Goal: Transaction & Acquisition: Purchase product/service

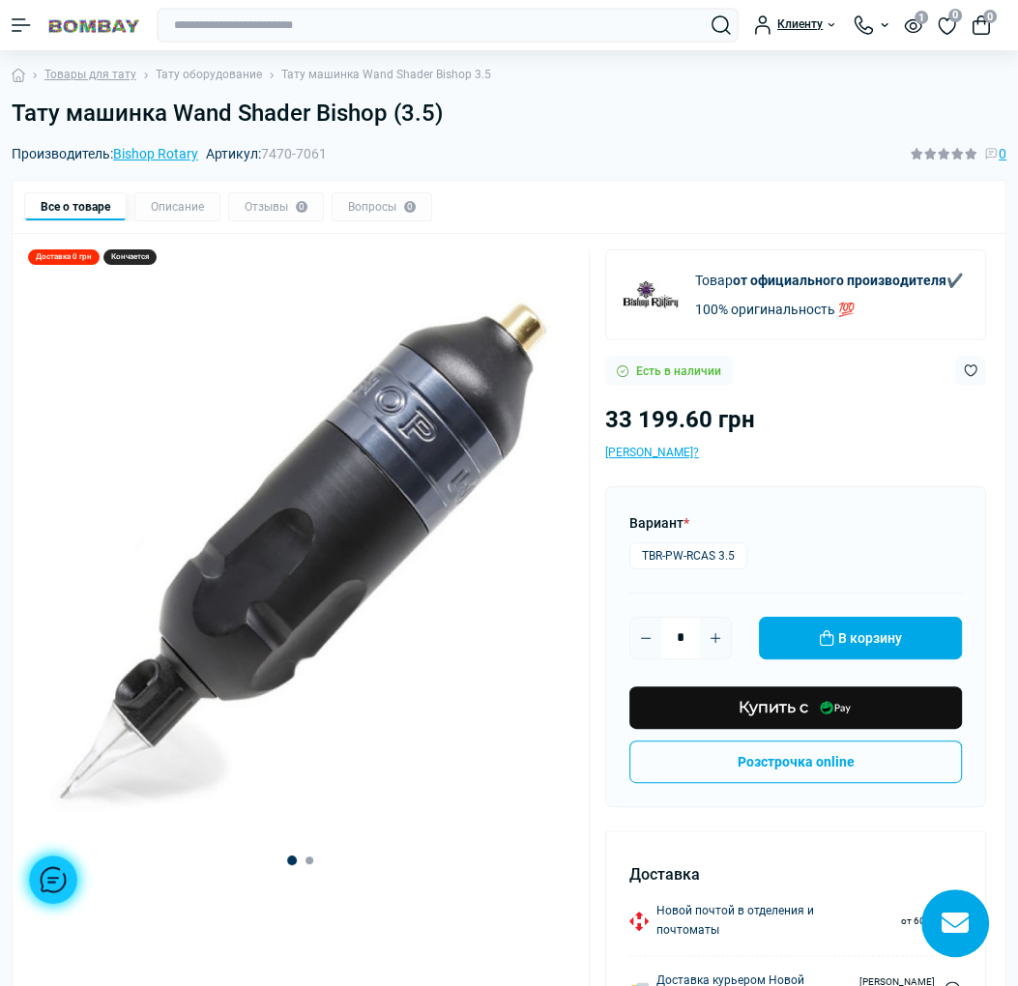
click at [236, 76] on link "Тату оборудование" at bounding box center [209, 75] width 106 height 18
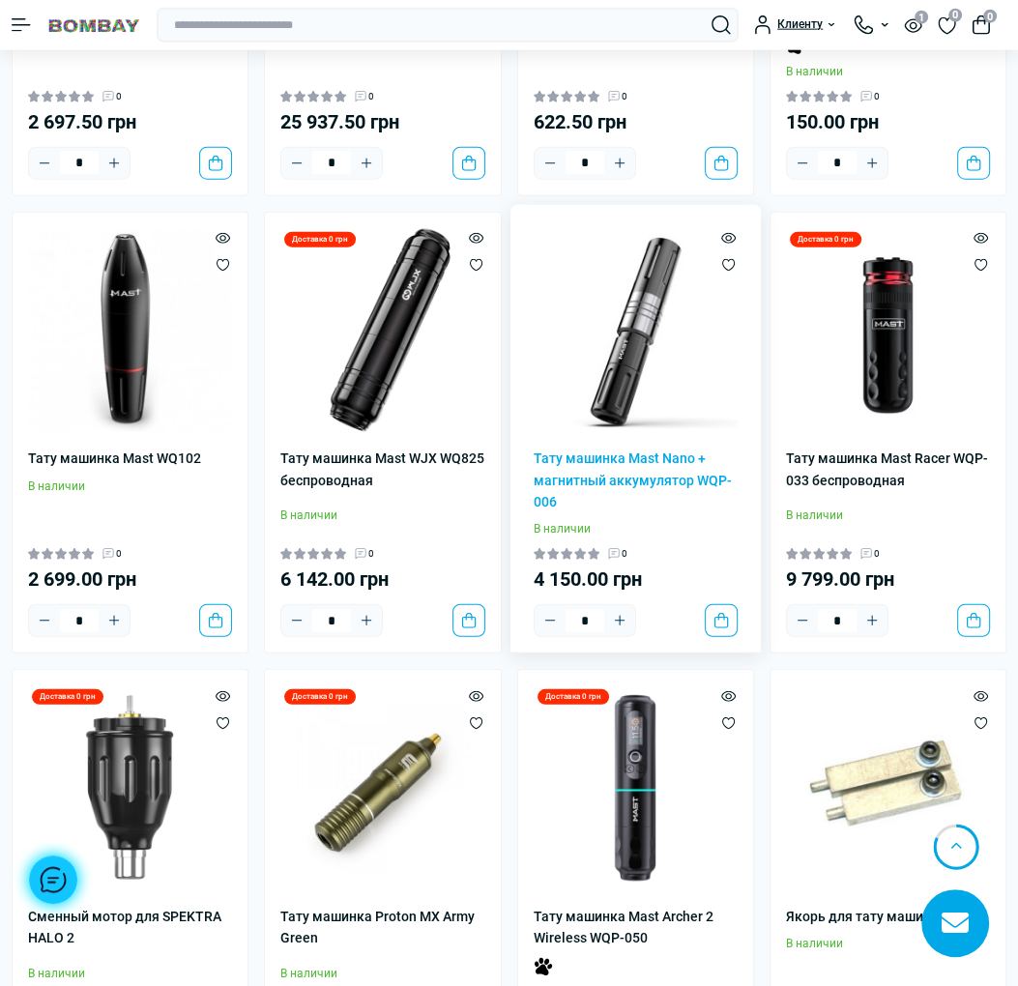
scroll to position [3577, 0]
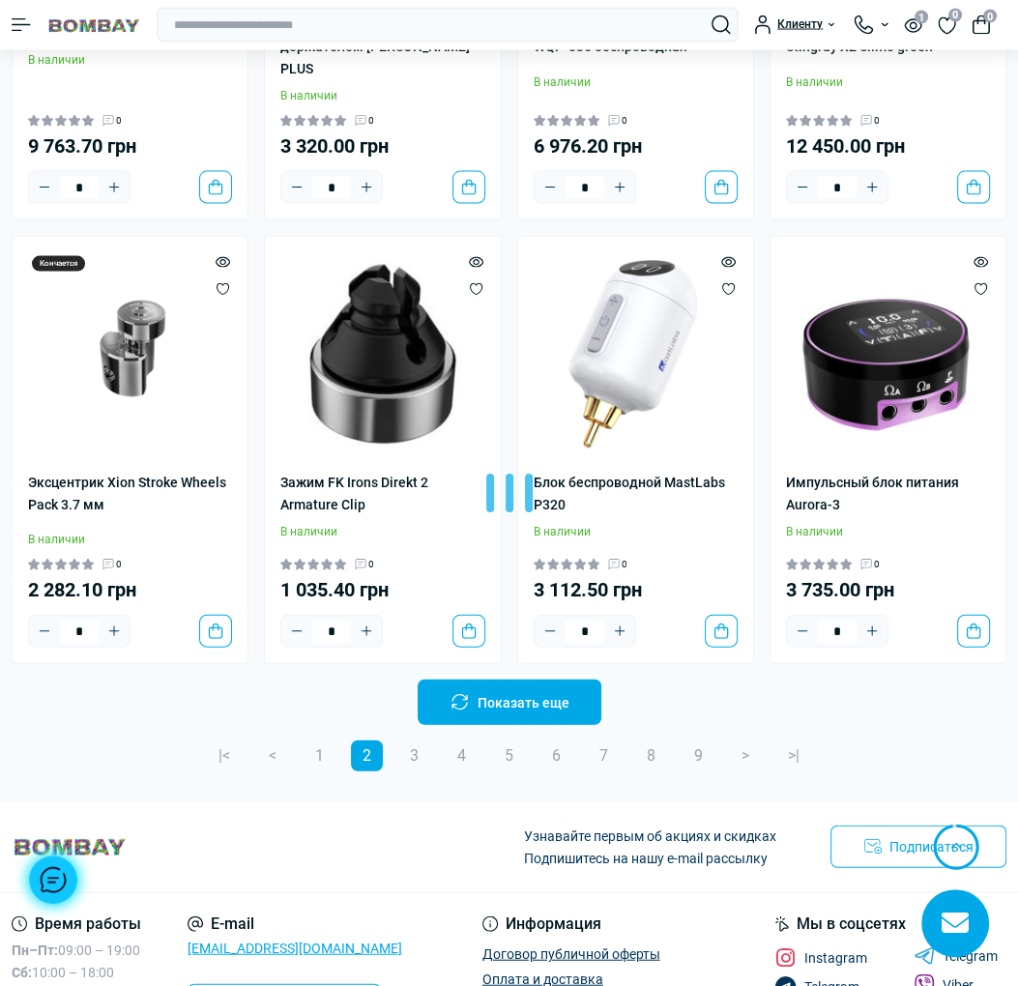
scroll to position [7927, 0]
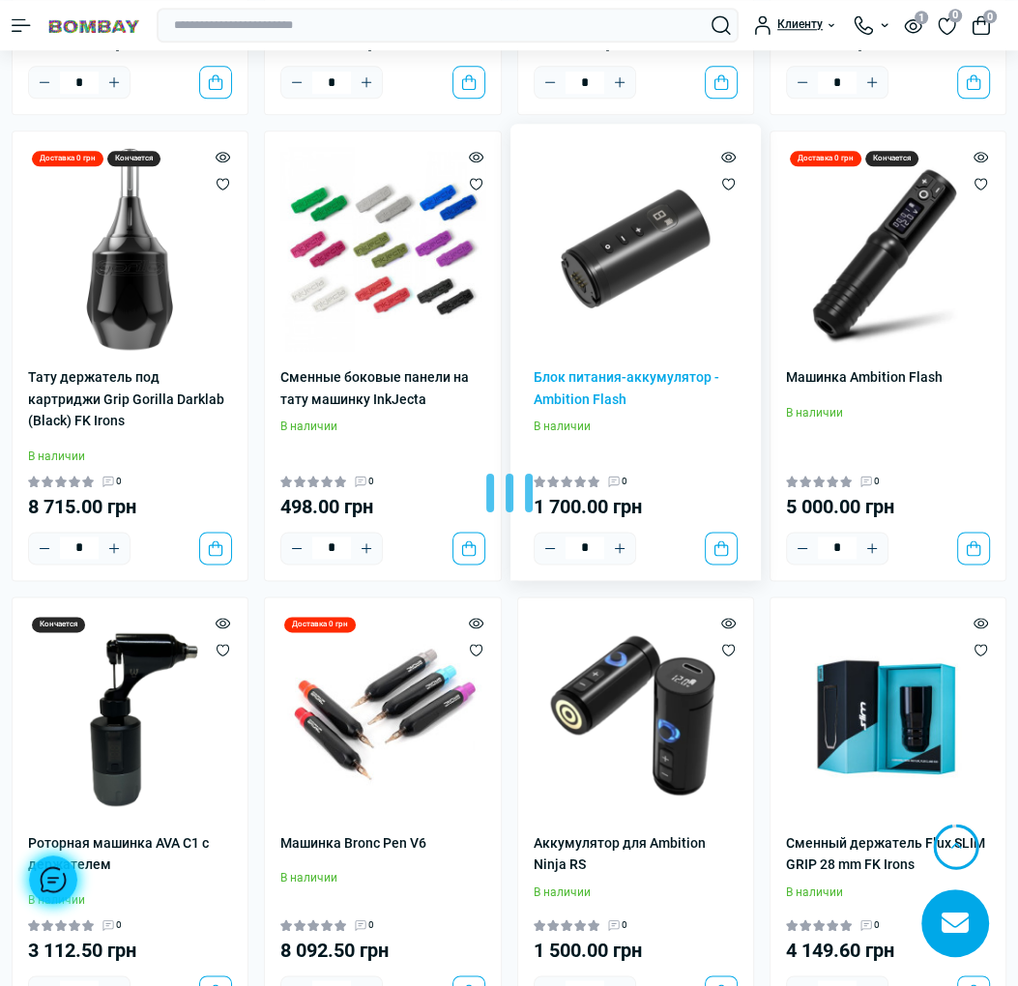
scroll to position [11697, 0]
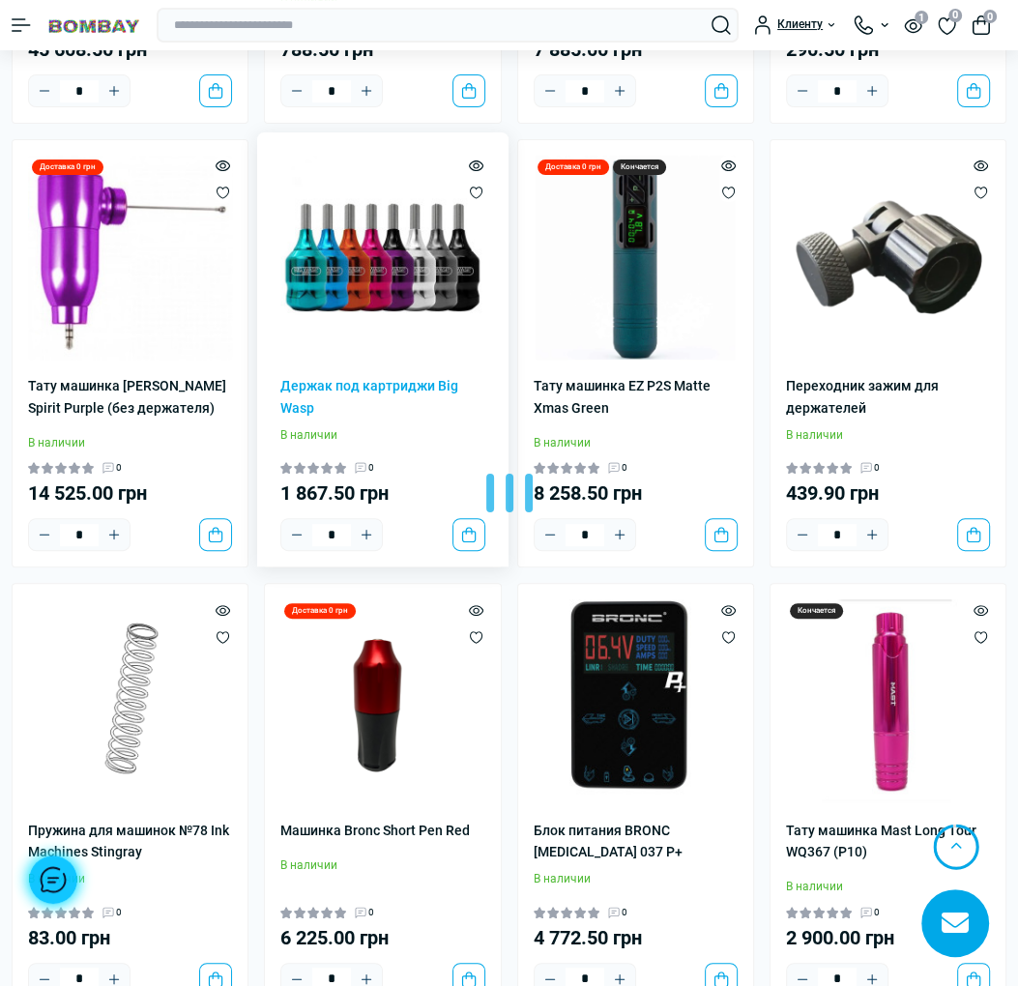
scroll to position [15661, 0]
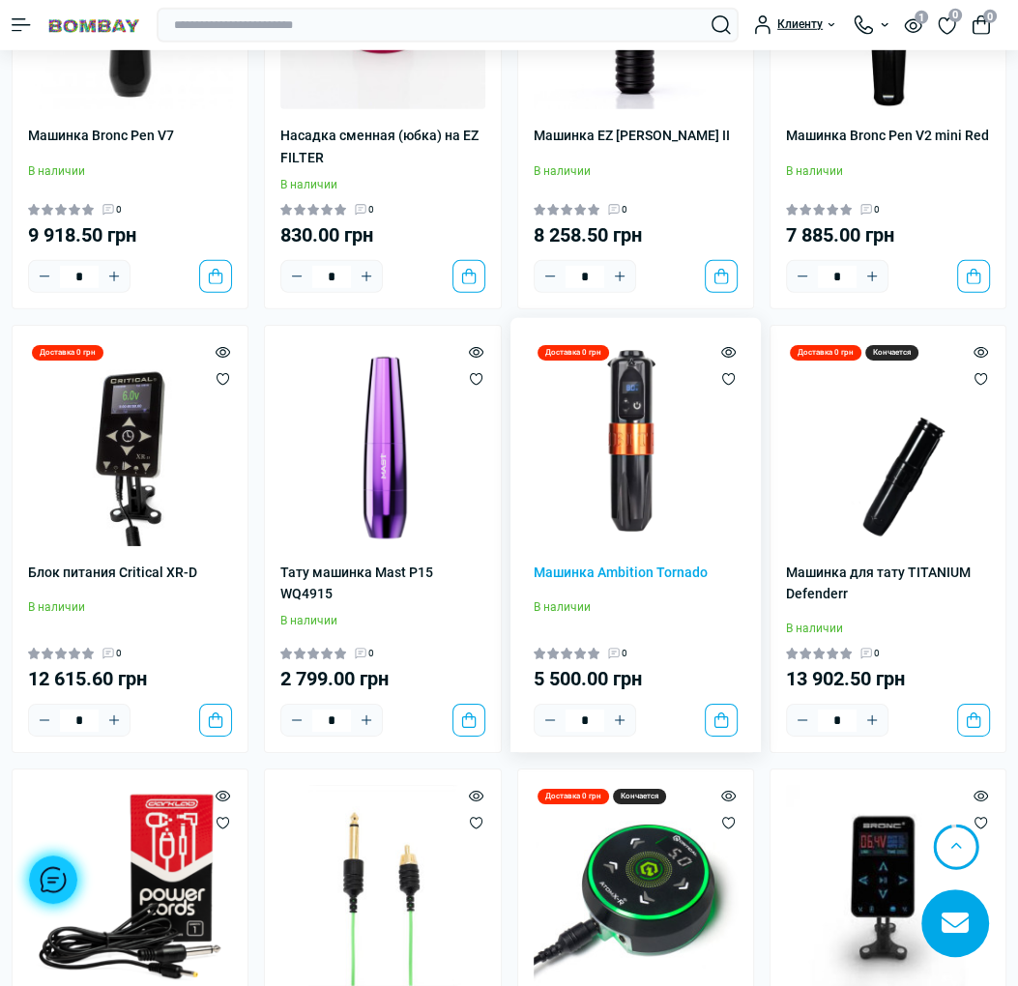
scroll to position [19625, 0]
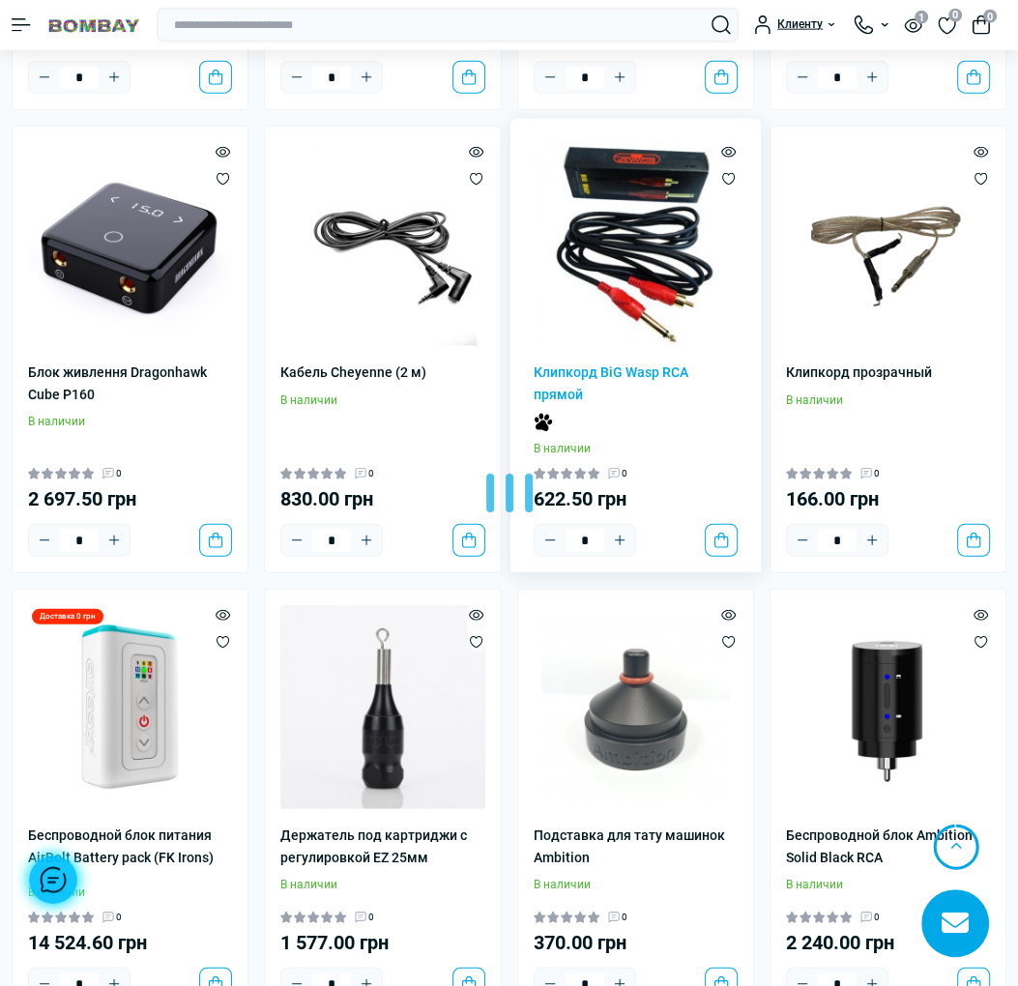
scroll to position [23685, 0]
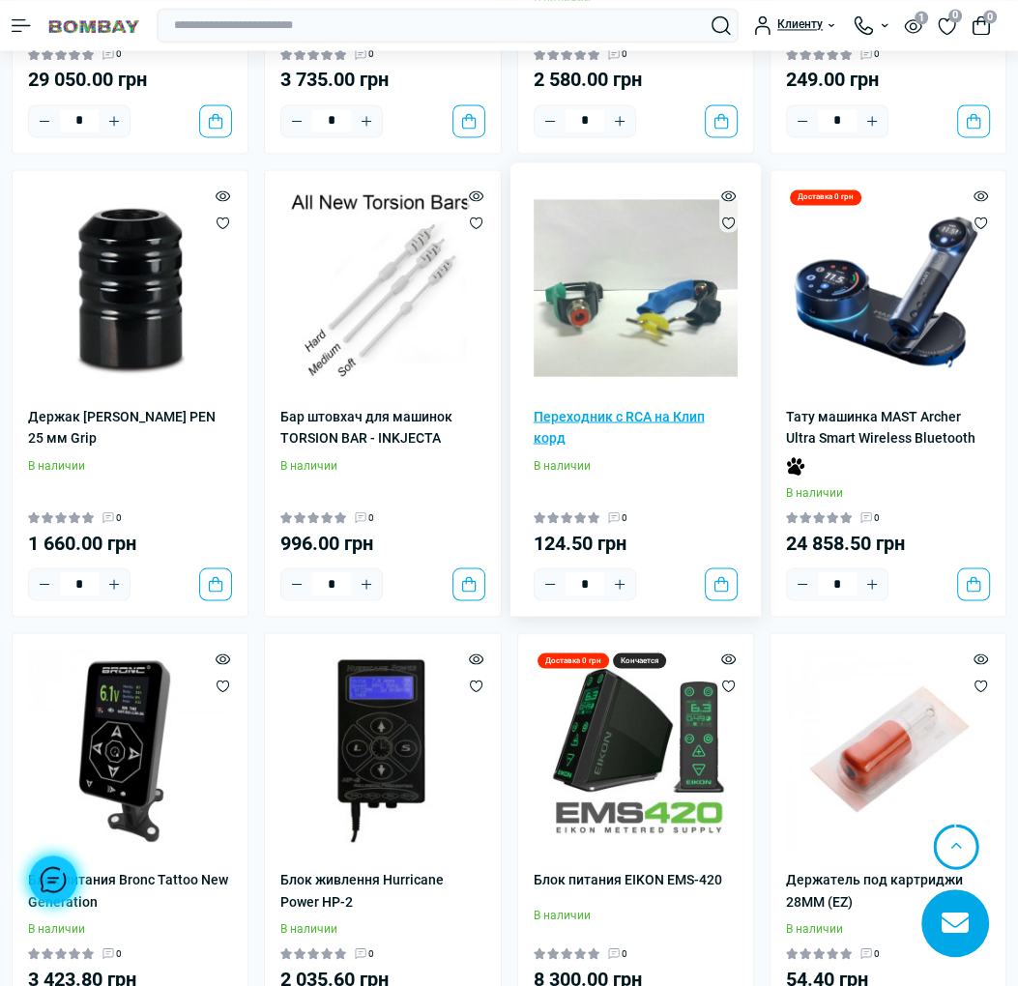
scroll to position [27745, 0]
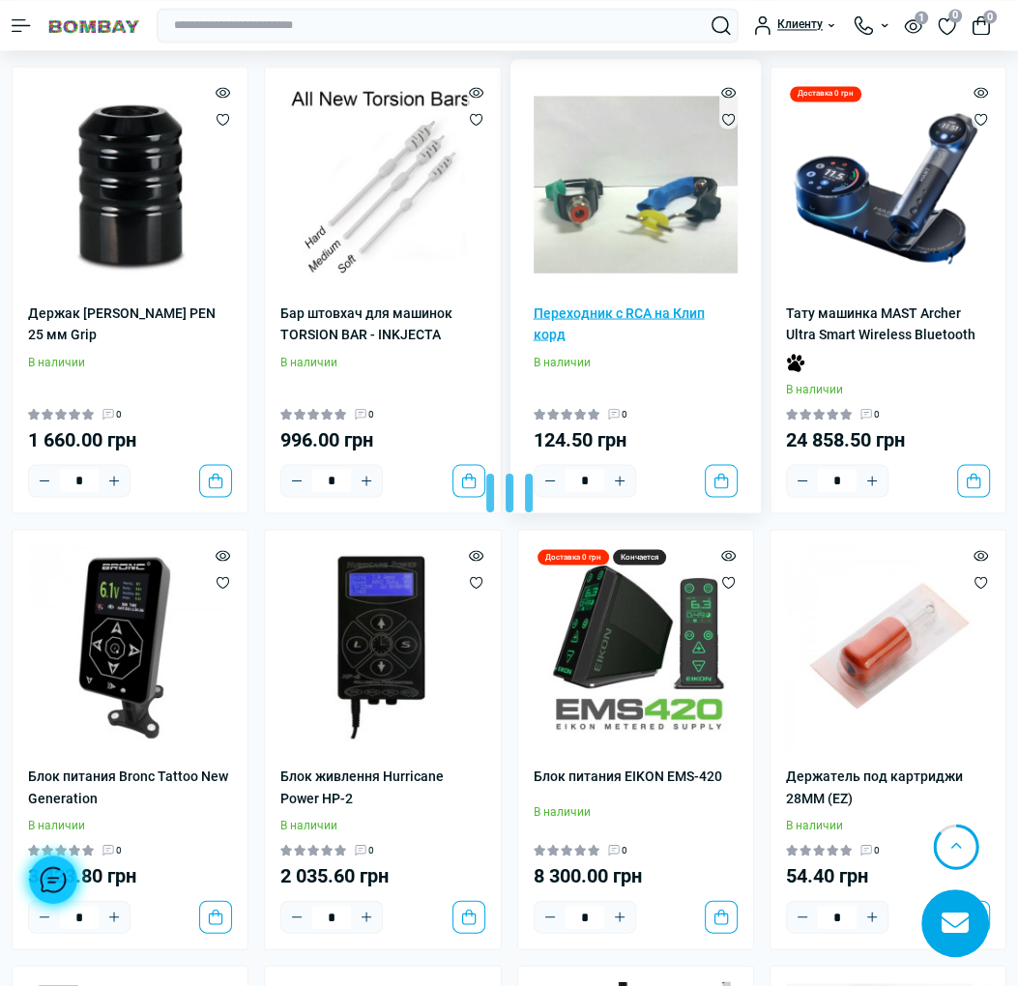
scroll to position [27939, 0]
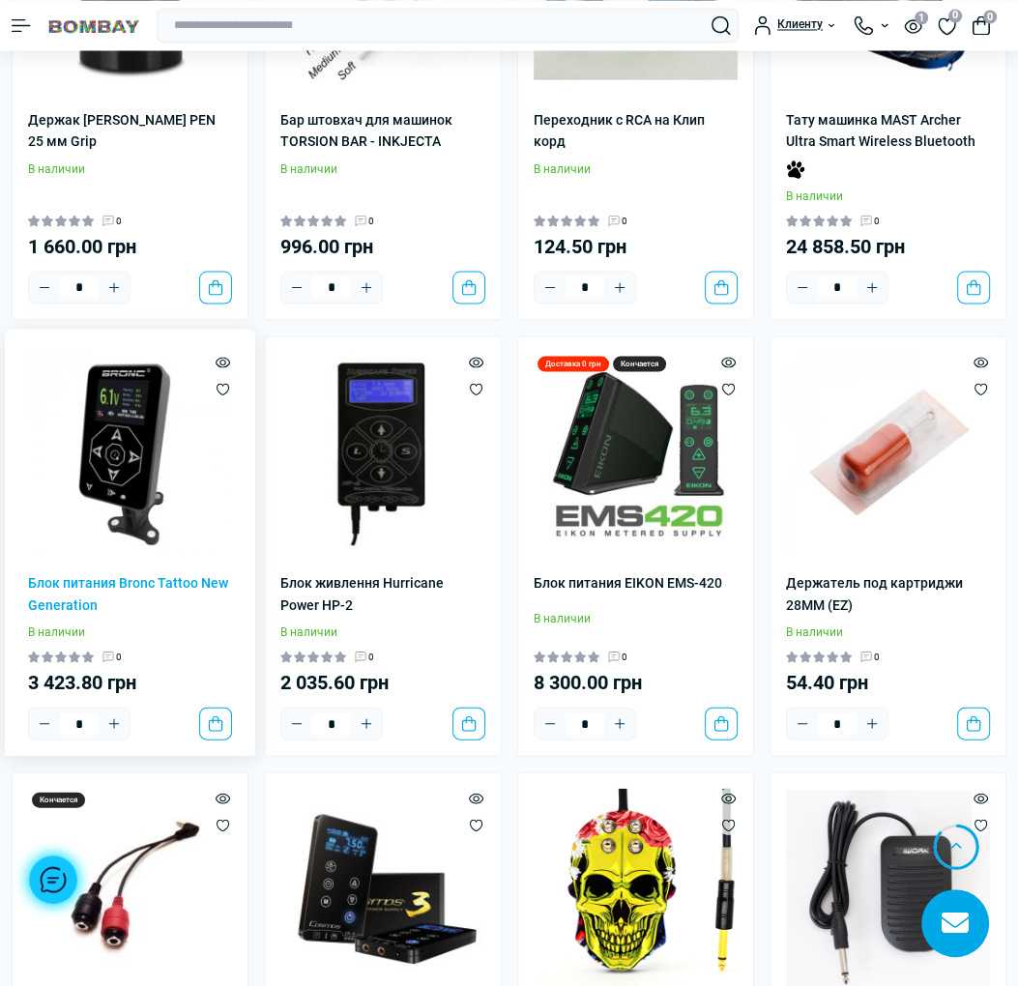
drag, startPoint x: 134, startPoint y: 436, endPoint x: 231, endPoint y: 409, distance: 100.4
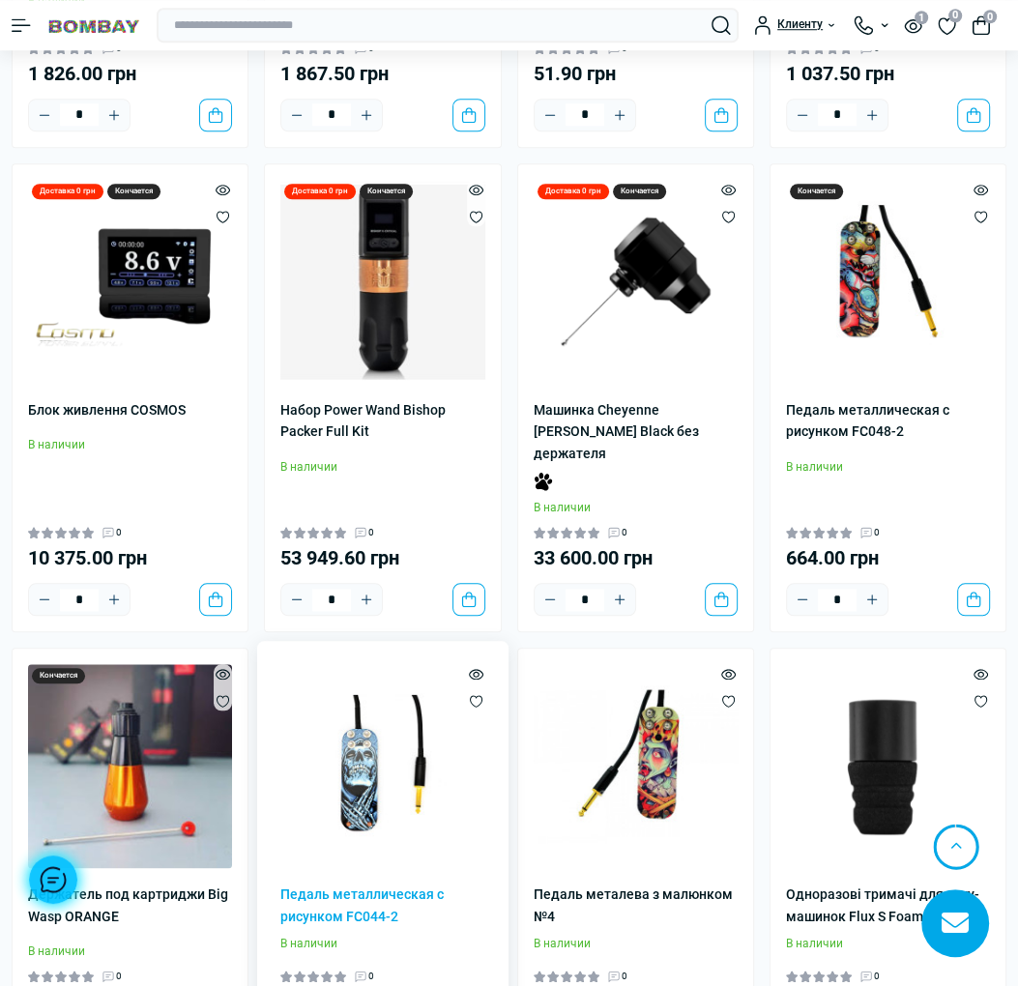
scroll to position [31709, 0]
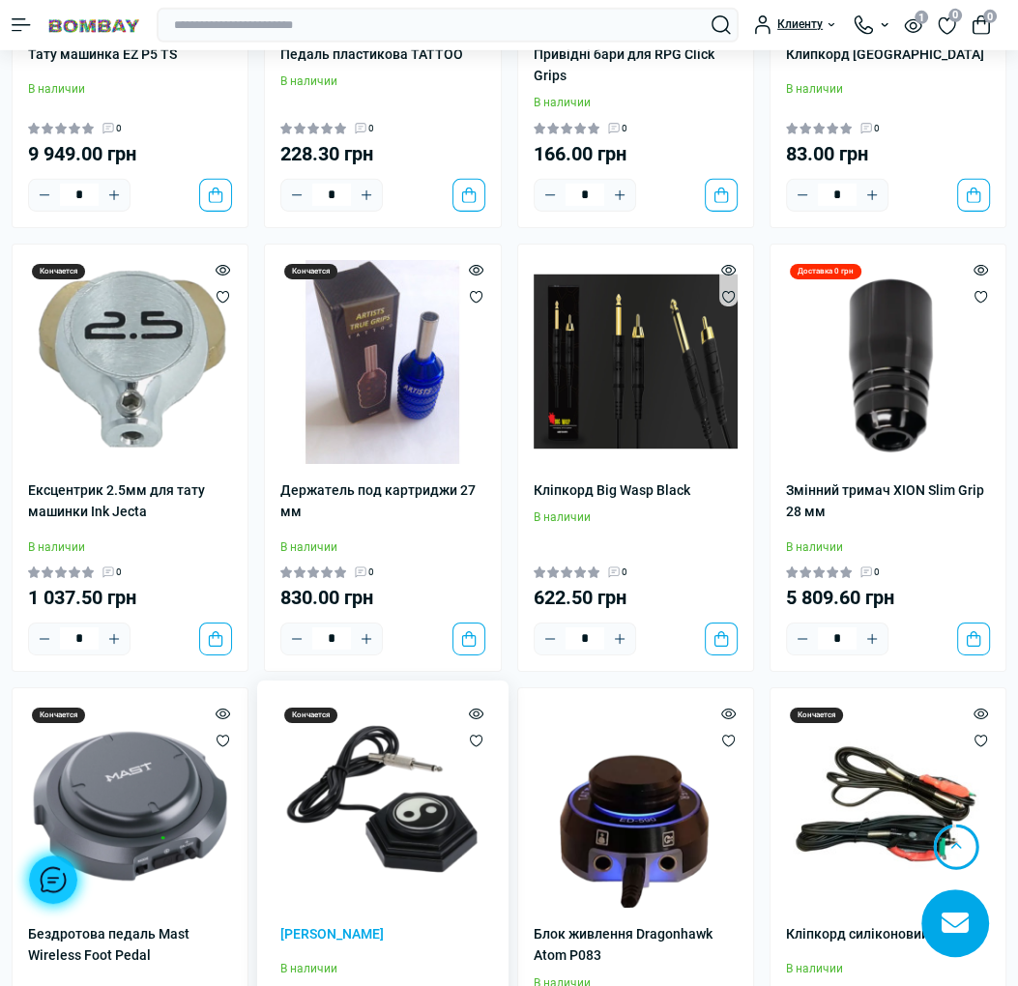
scroll to position [34802, 0]
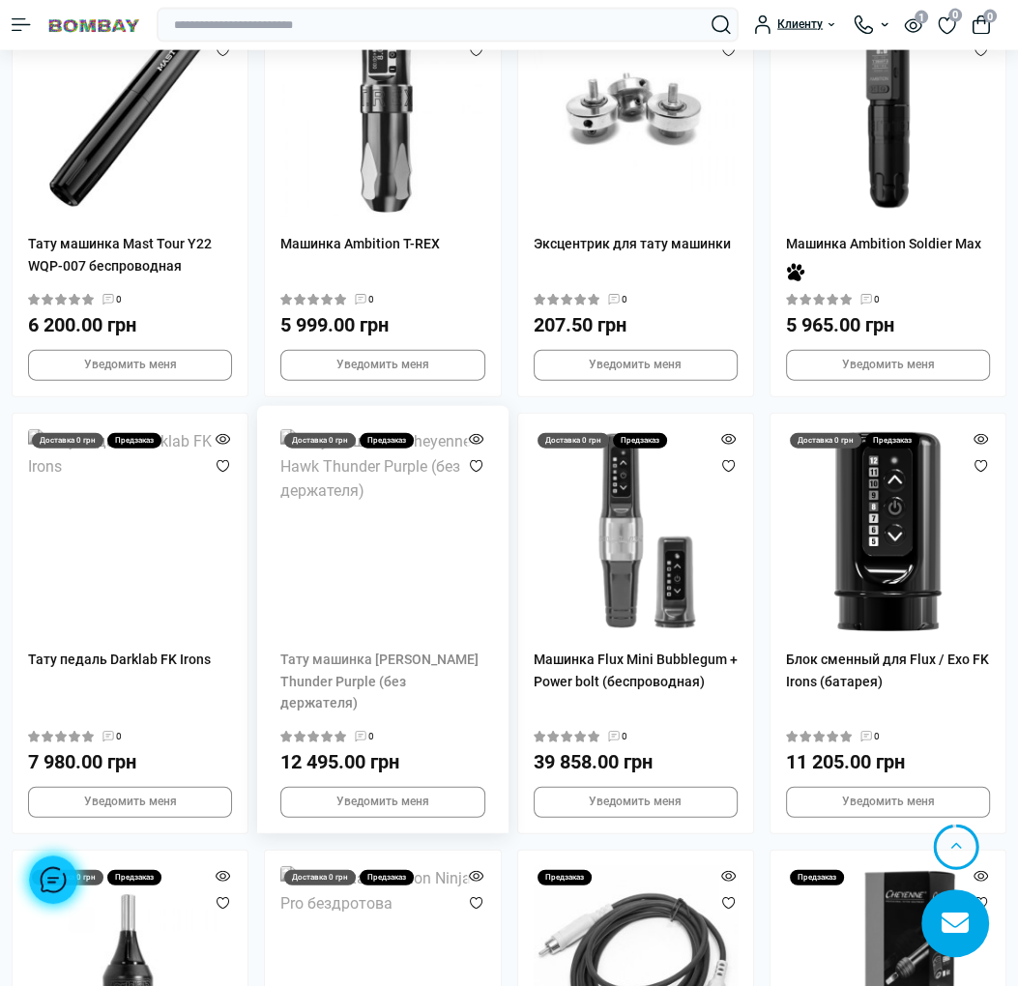
scroll to position [38766, 0]
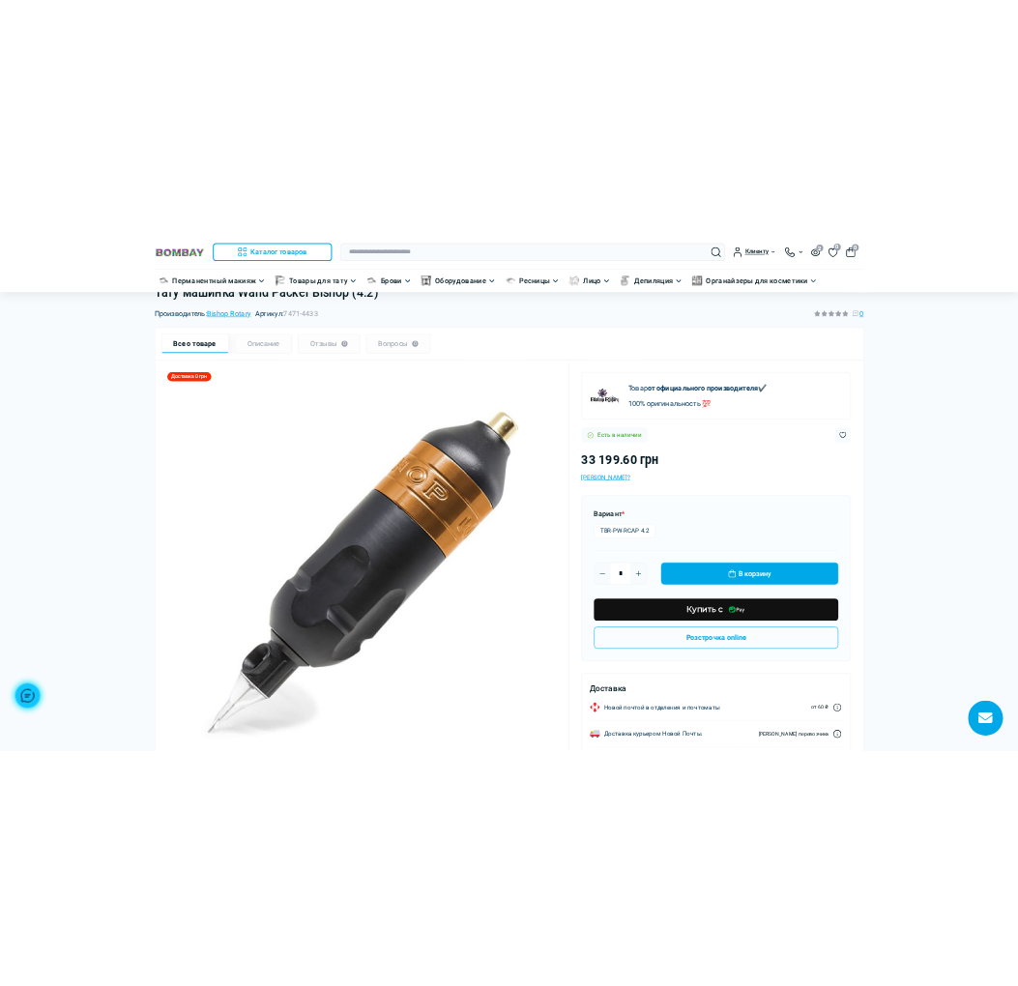
scroll to position [97, 0]
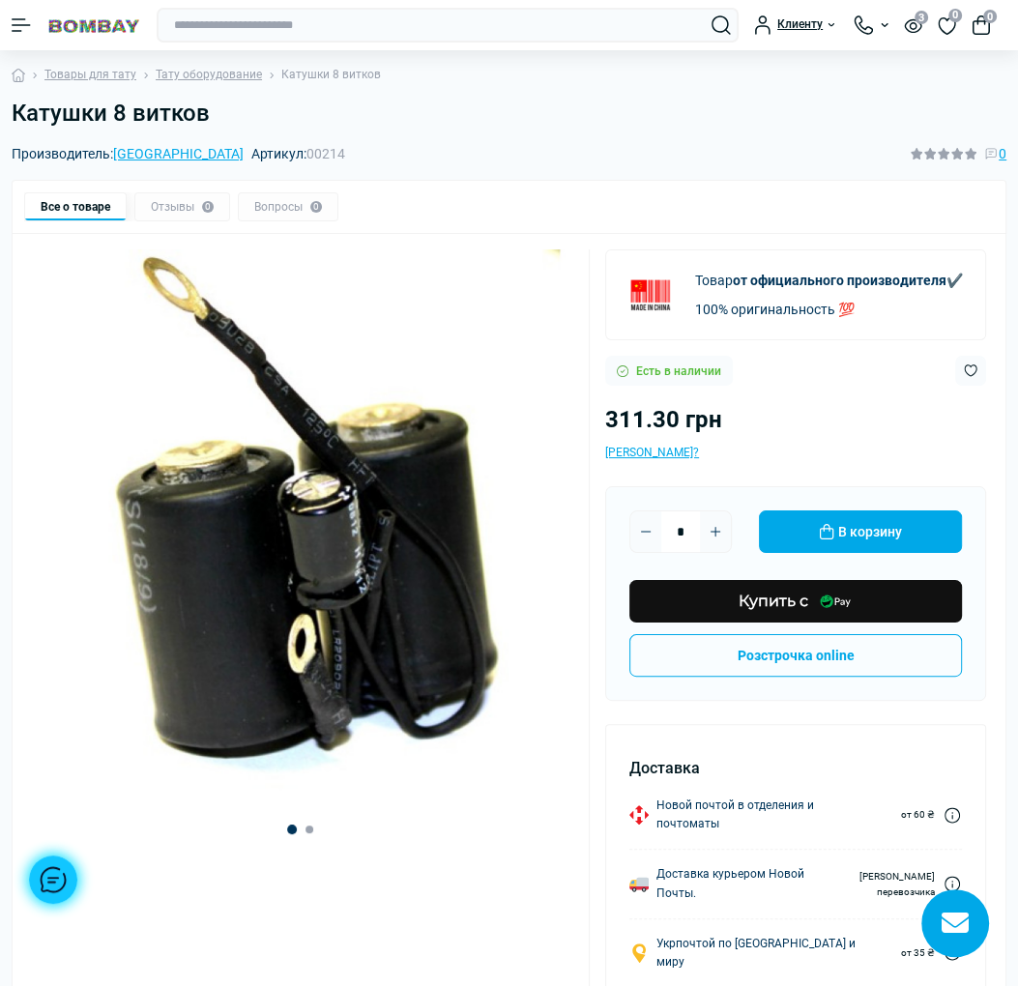
click at [559, 515] on img "1 / 2" at bounding box center [300, 521] width 545 height 545
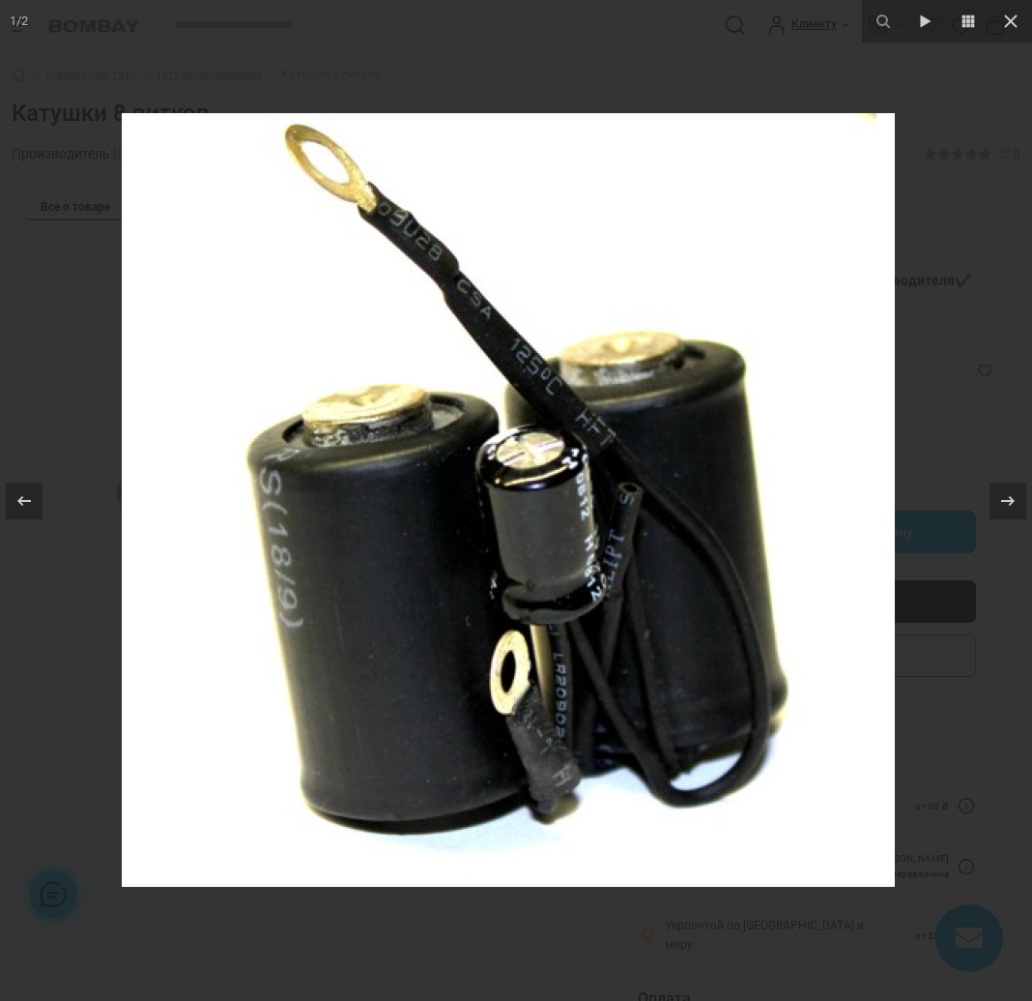
click at [835, 498] on img at bounding box center [508, 499] width 773 height 773
click at [23, 494] on icon at bounding box center [24, 500] width 23 height 23
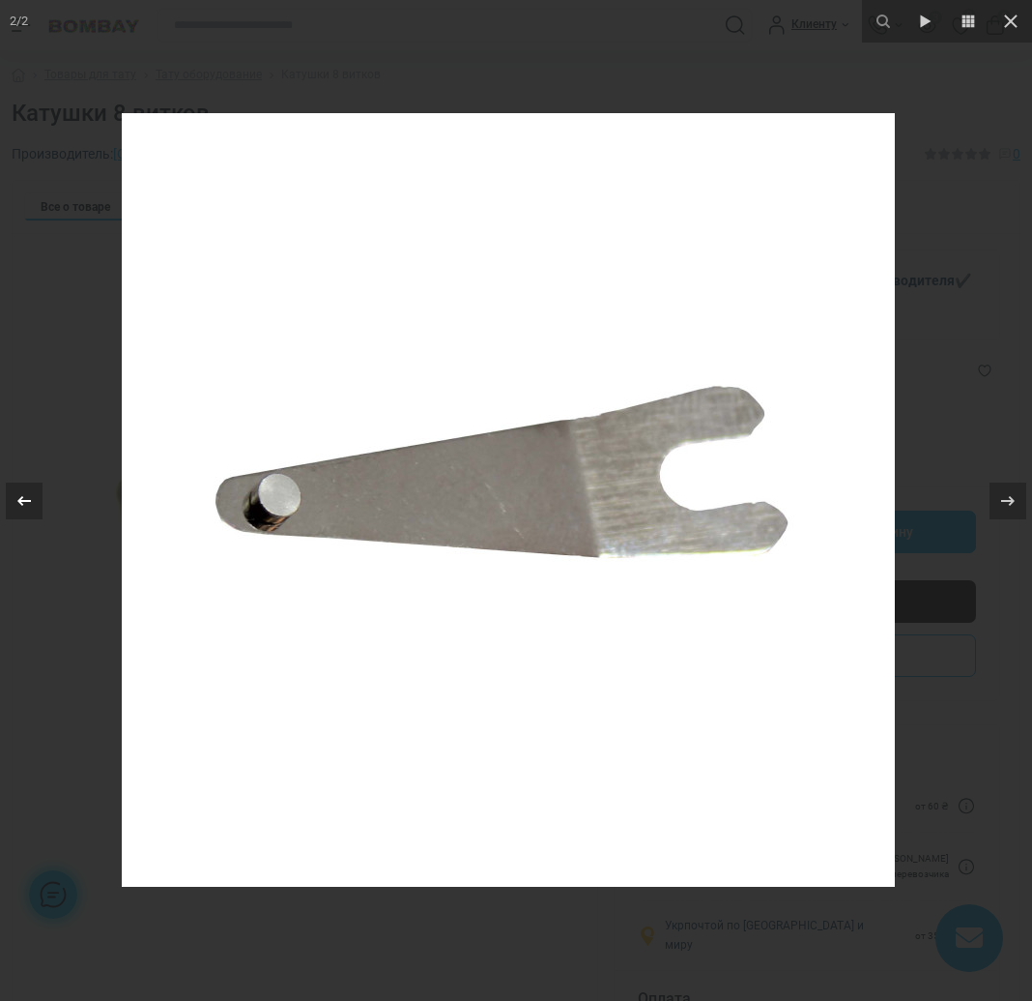
click at [23, 494] on icon at bounding box center [24, 500] width 23 height 23
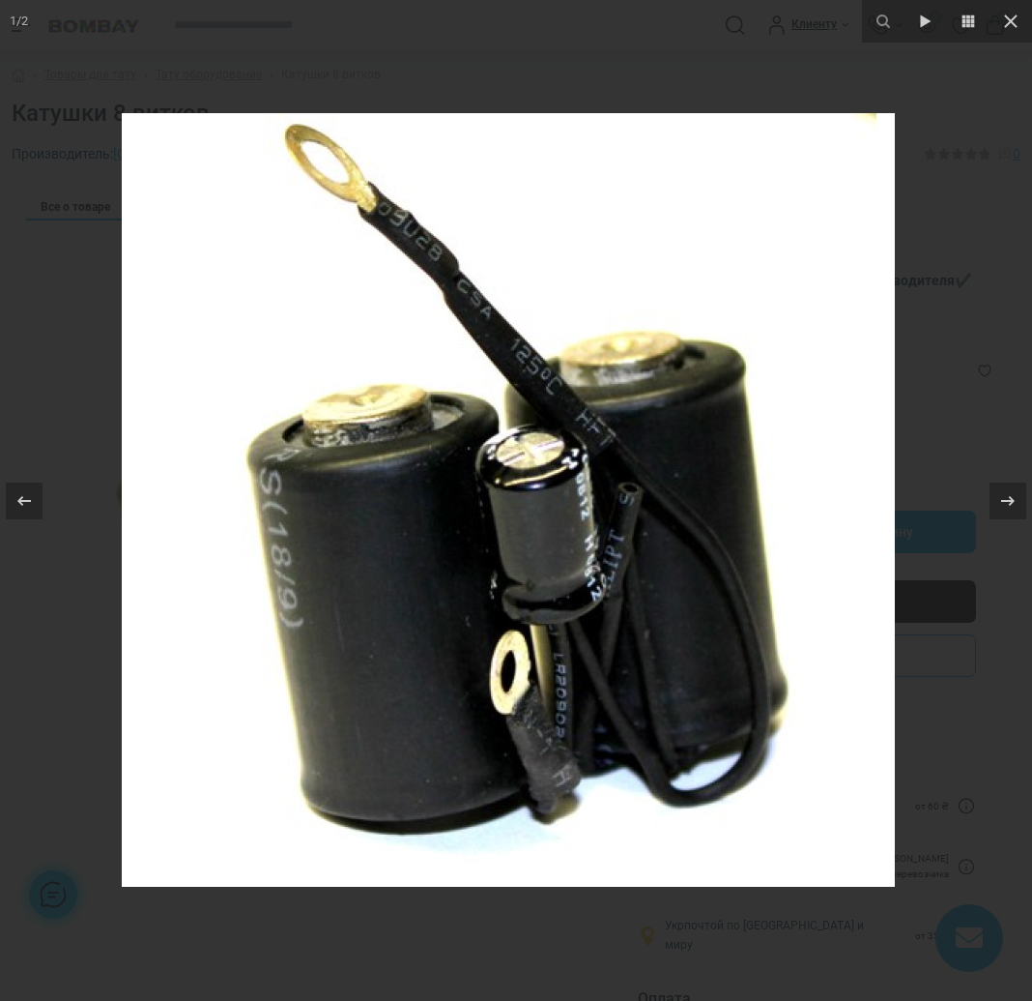
click at [924, 47] on div at bounding box center [516, 500] width 1032 height 1001
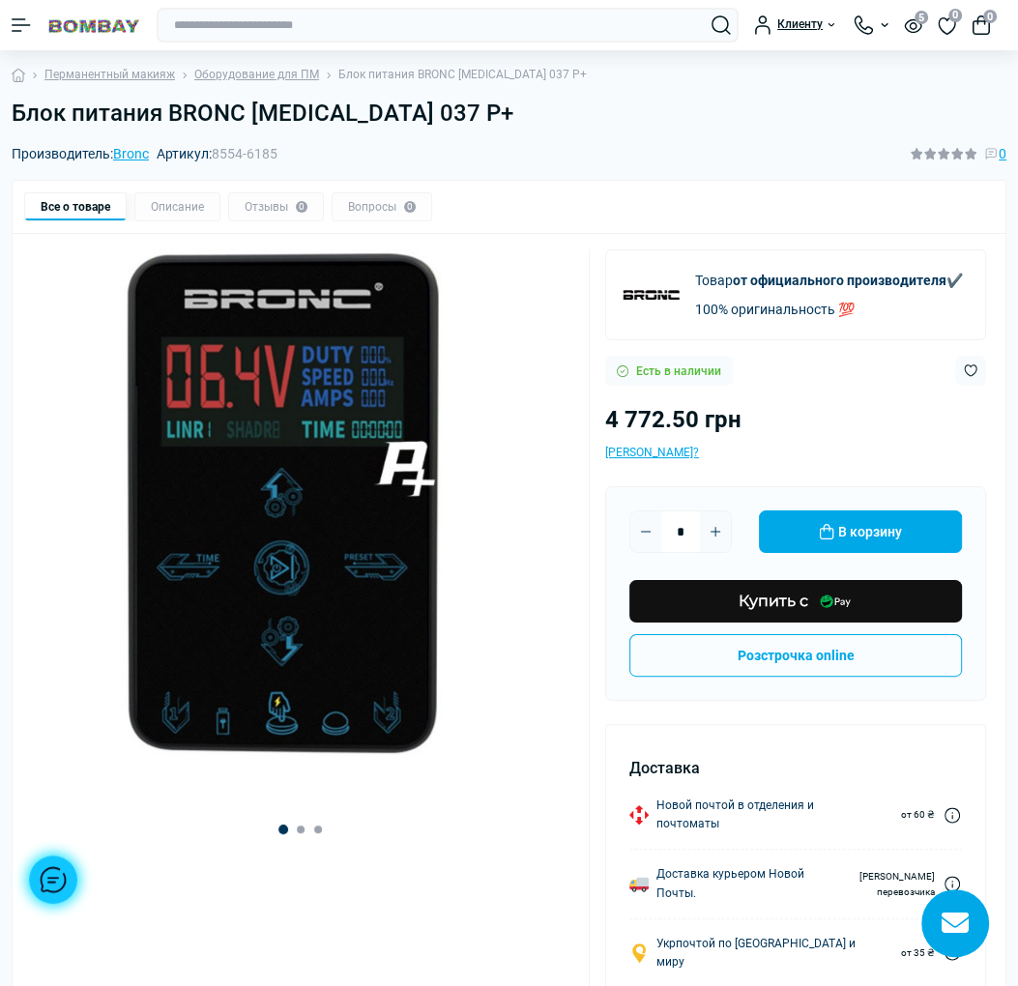
click at [460, 482] on img "1 / 3" at bounding box center [300, 521] width 545 height 545
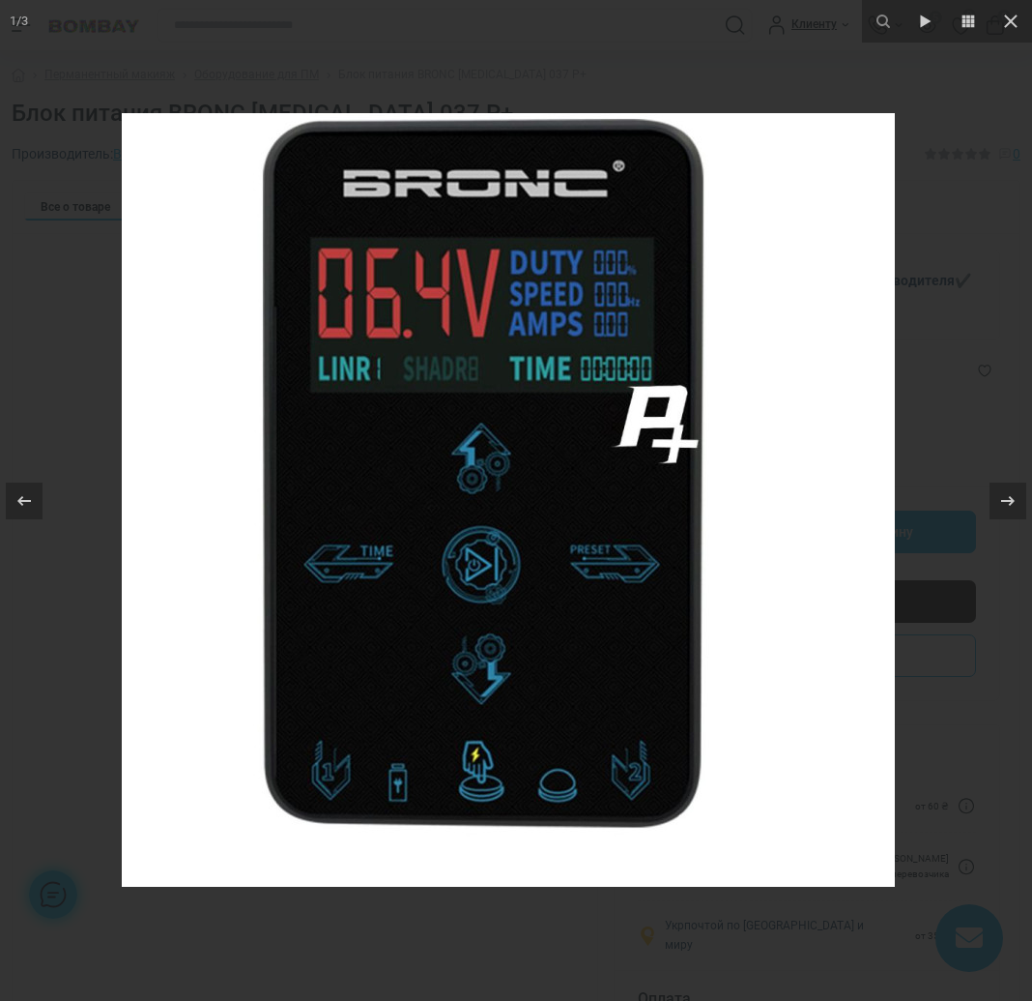
click at [888, 517] on img at bounding box center [508, 499] width 773 height 773
click at [32, 486] on div at bounding box center [24, 500] width 37 height 37
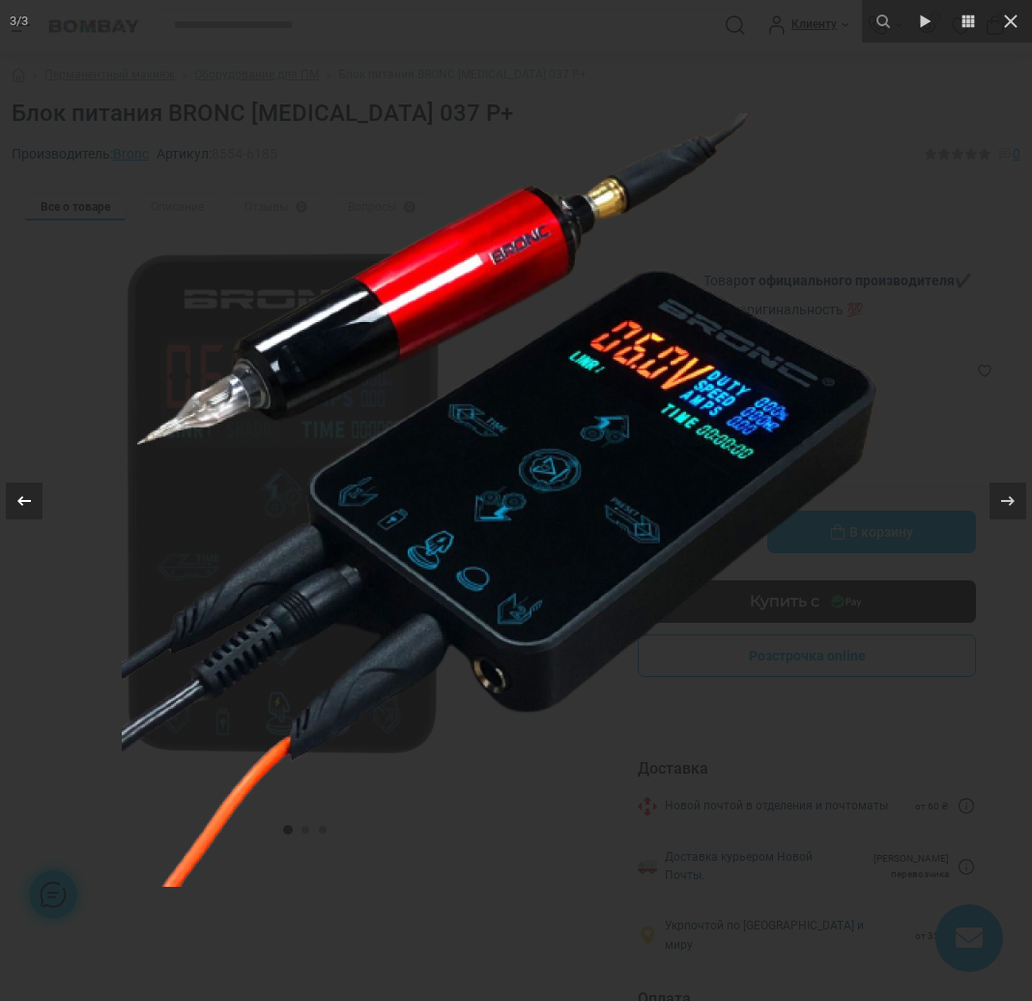
click at [23, 476] on button at bounding box center [34, 500] width 68 height 97
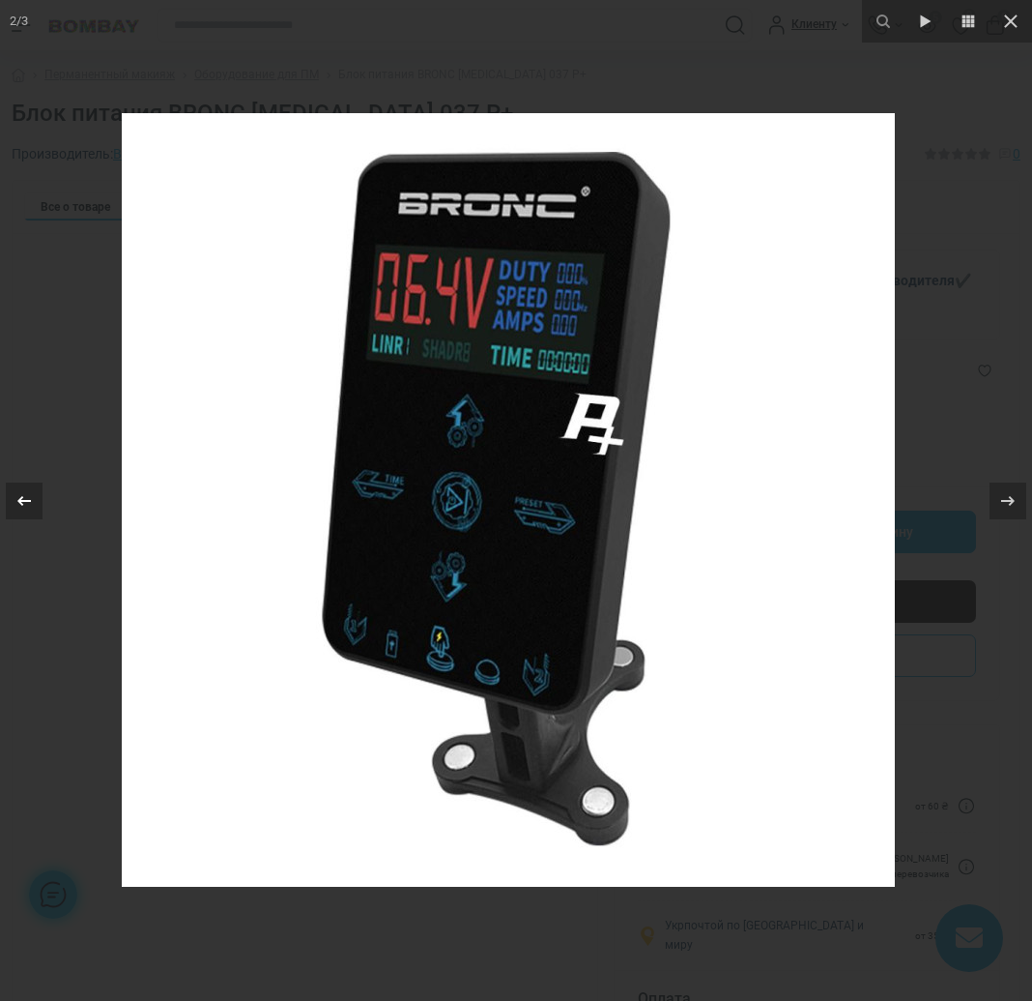
click at [23, 475] on button at bounding box center [34, 500] width 68 height 97
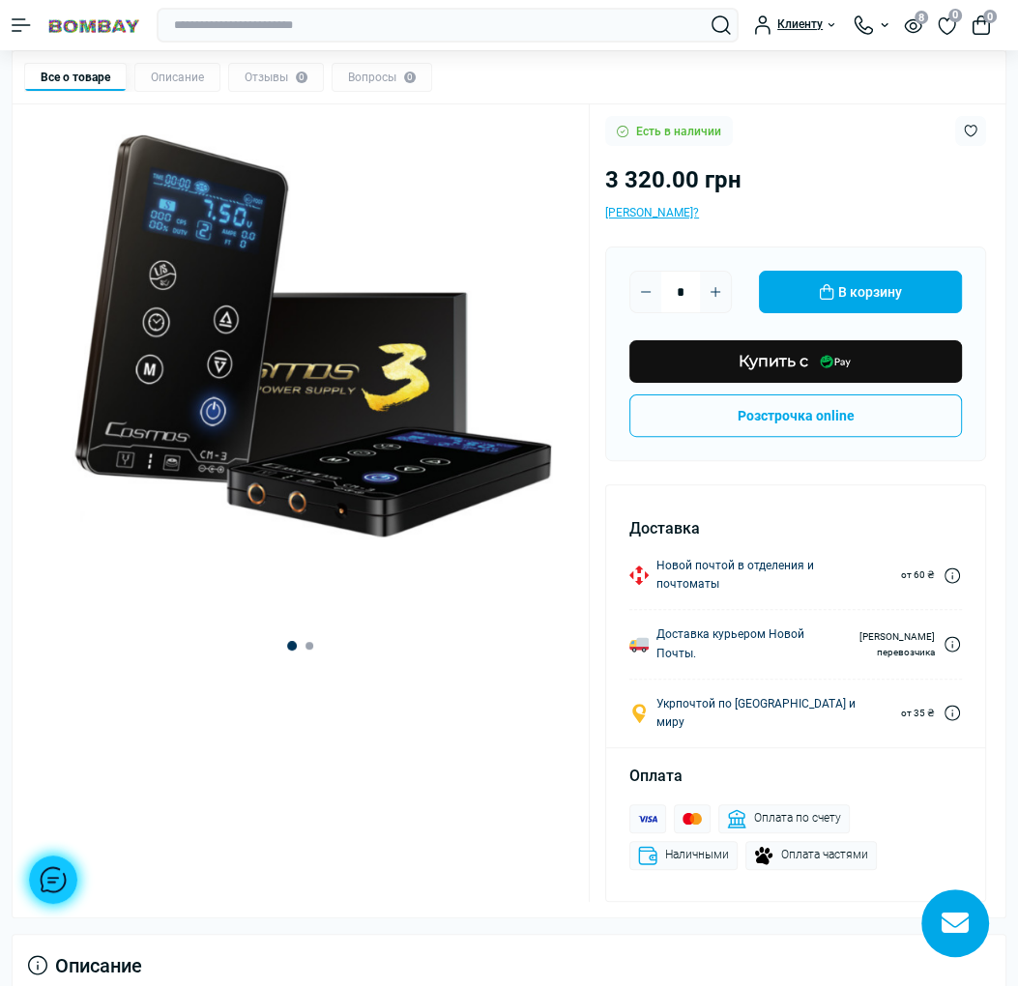
scroll to position [193, 0]
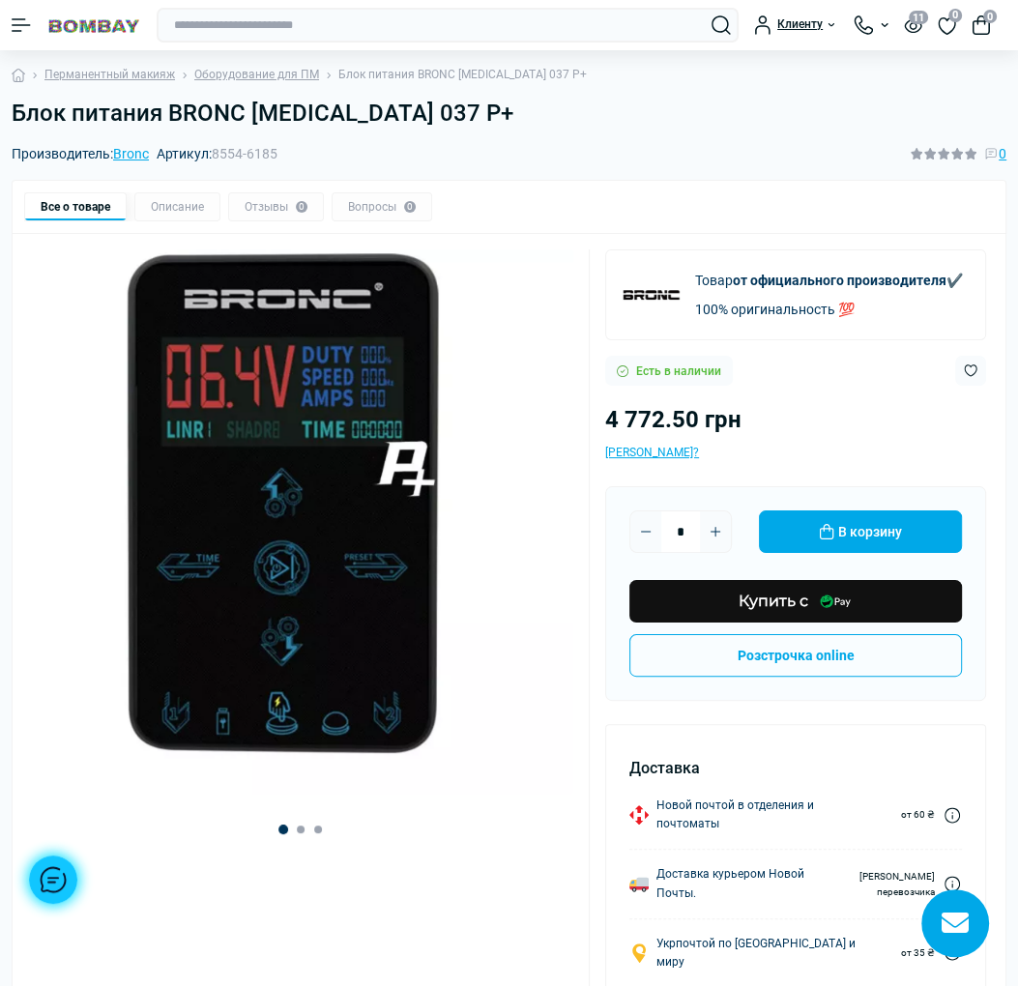
click at [469, 591] on img "1 / 3" at bounding box center [300, 521] width 545 height 545
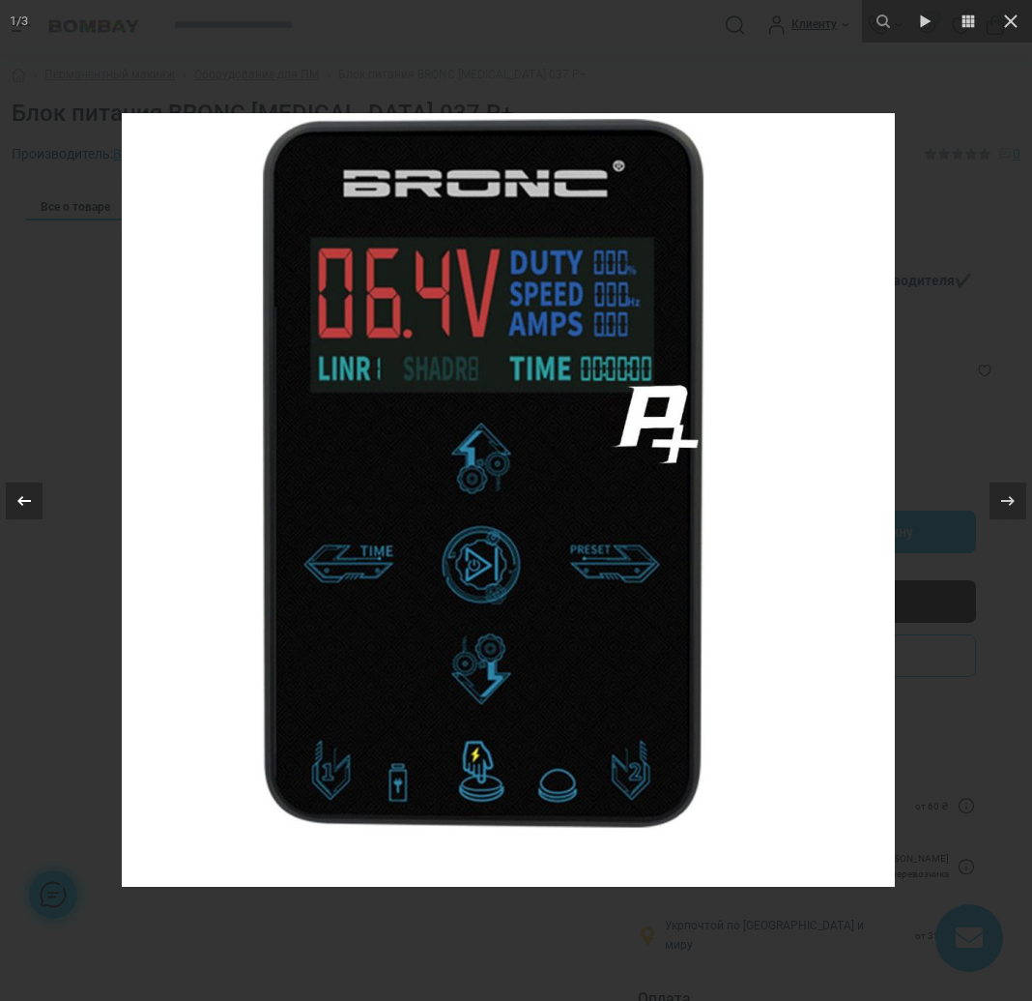
click at [18, 498] on icon at bounding box center [24, 500] width 23 height 23
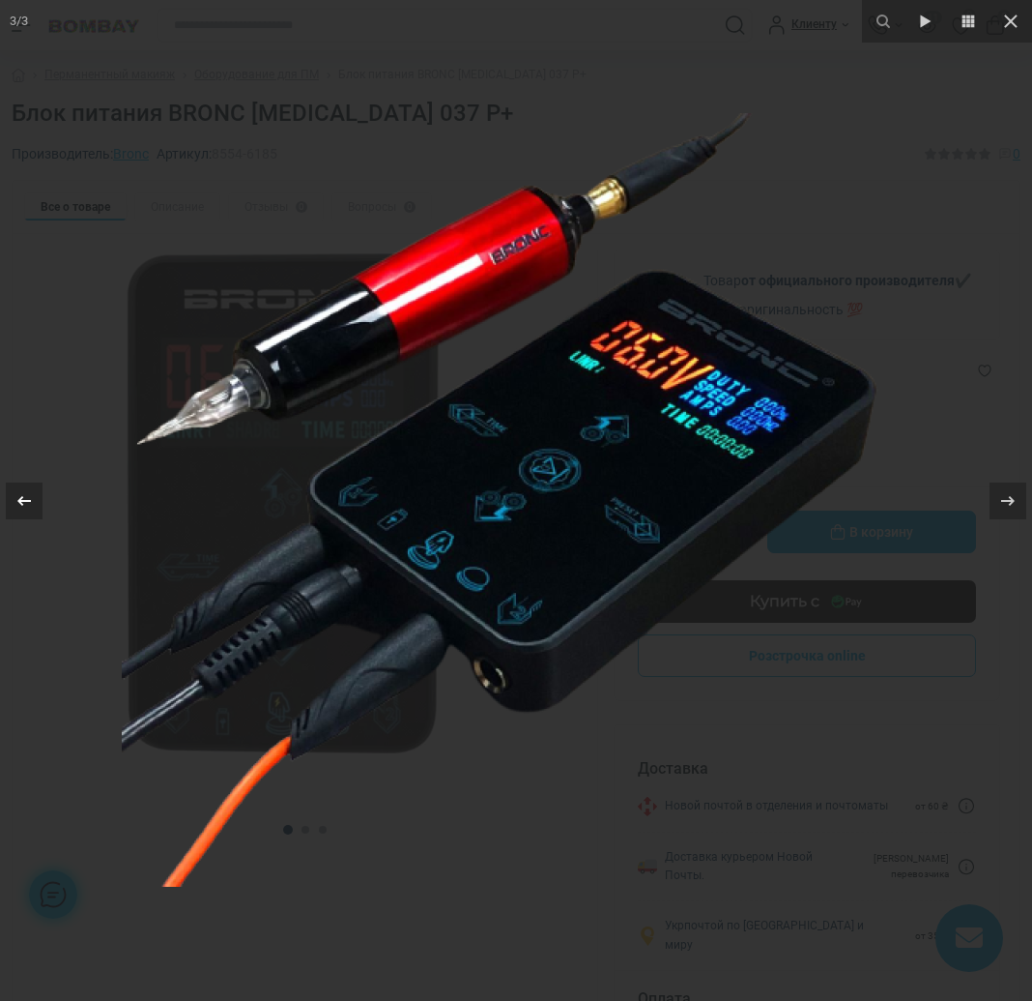
click at [17, 496] on icon at bounding box center [24, 500] width 23 height 23
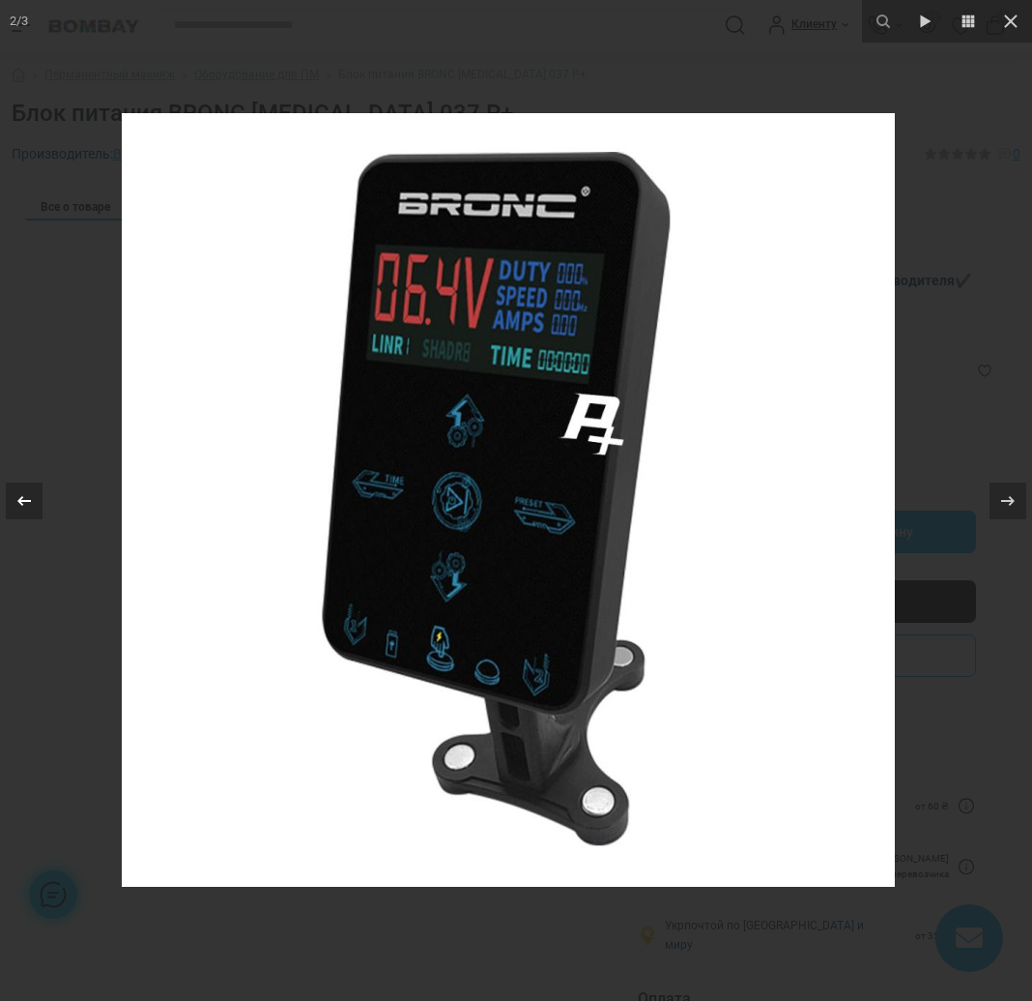
click at [17, 496] on icon at bounding box center [24, 500] width 23 height 23
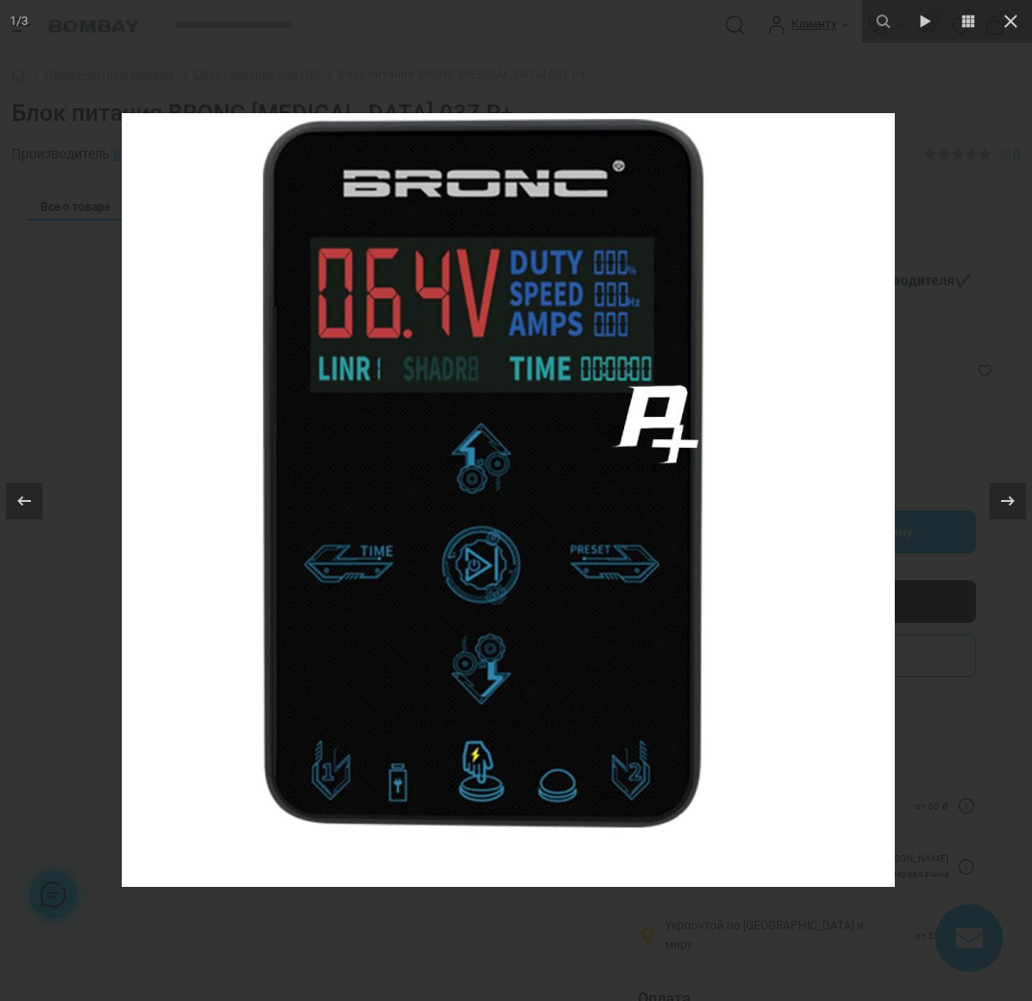
click at [276, 134] on img at bounding box center [508, 499] width 773 height 773
click at [65, 64] on div at bounding box center [516, 500] width 1032 height 1001
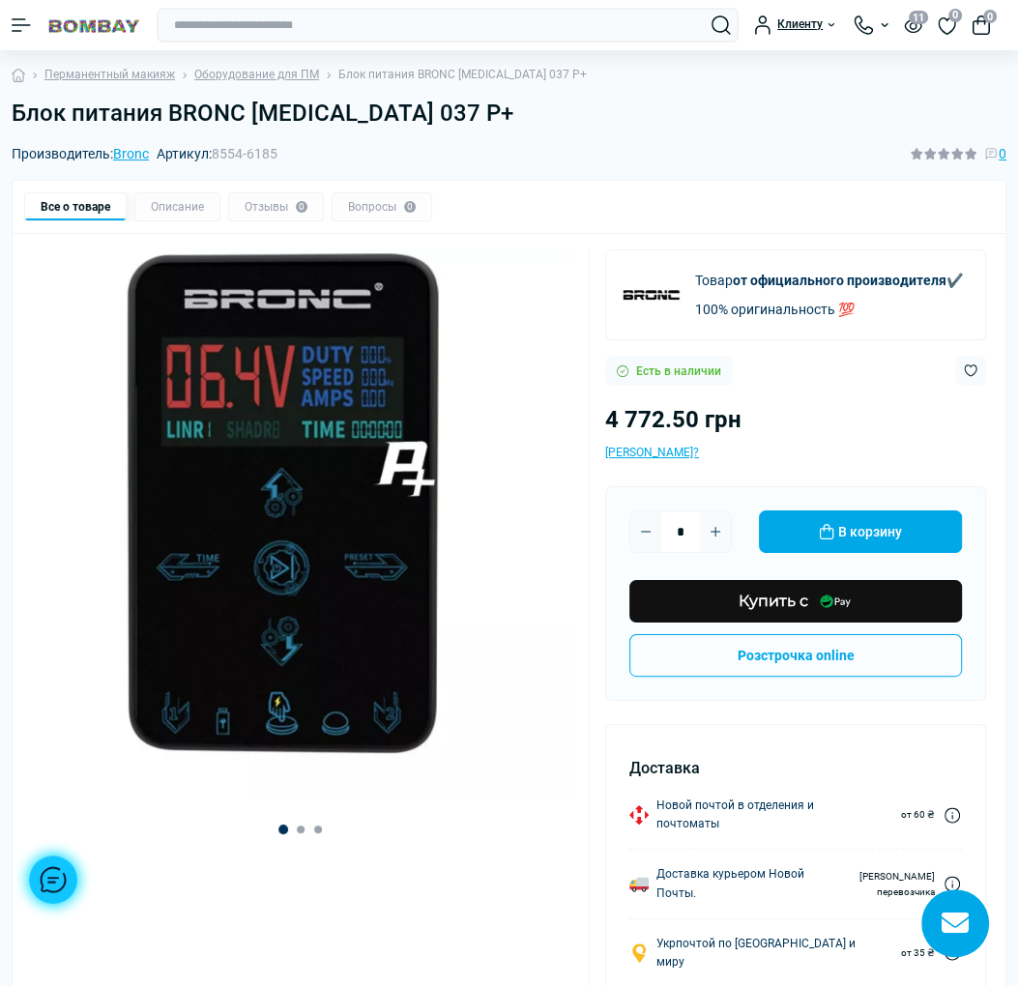
click at [449, 525] on img "1 / 3" at bounding box center [300, 521] width 545 height 545
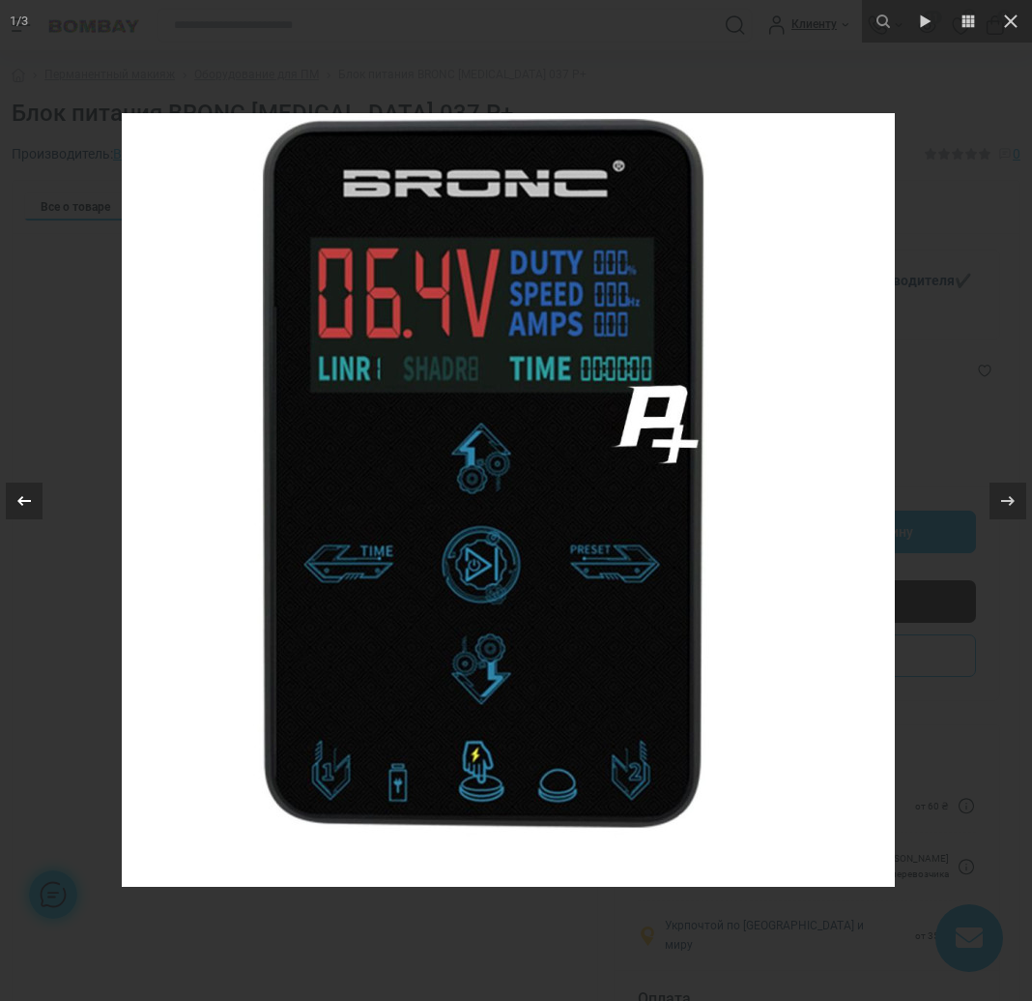
click at [25, 496] on icon at bounding box center [24, 500] width 23 height 23
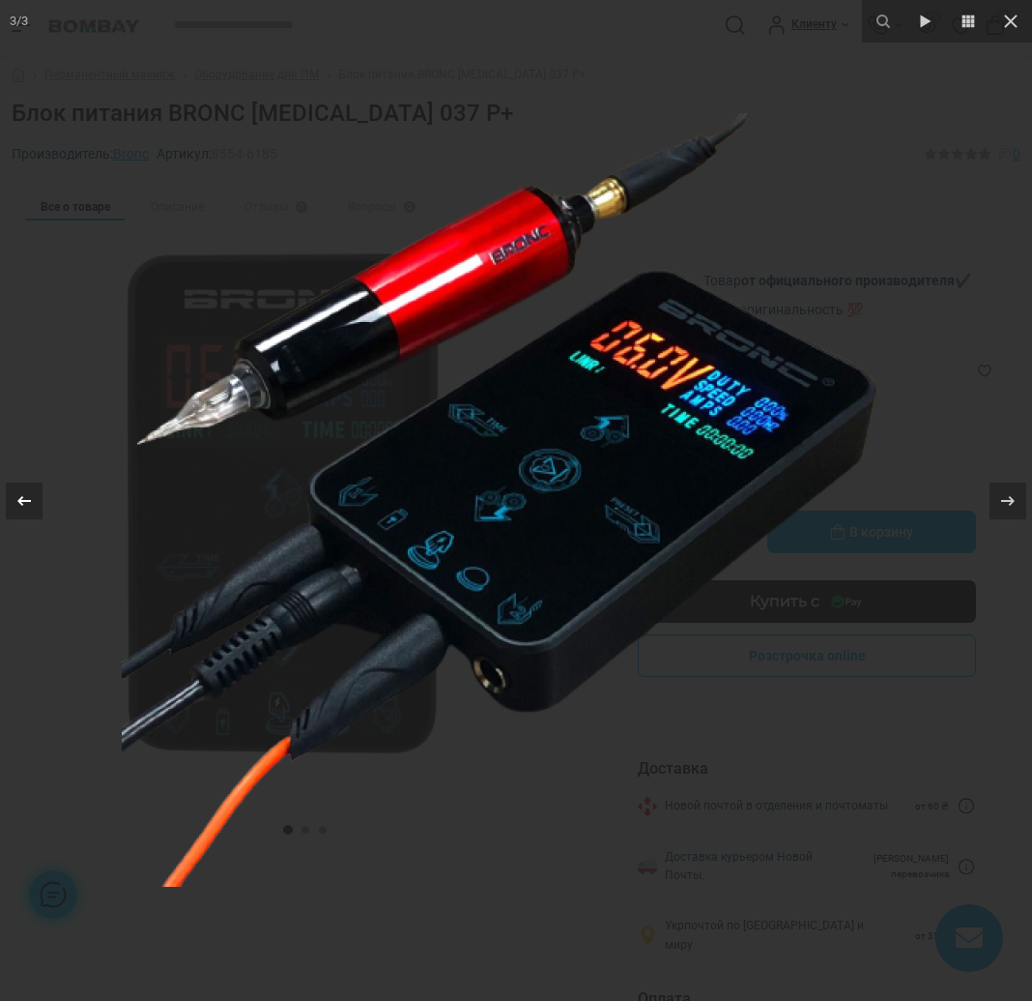
click at [28, 490] on icon at bounding box center [24, 500] width 23 height 23
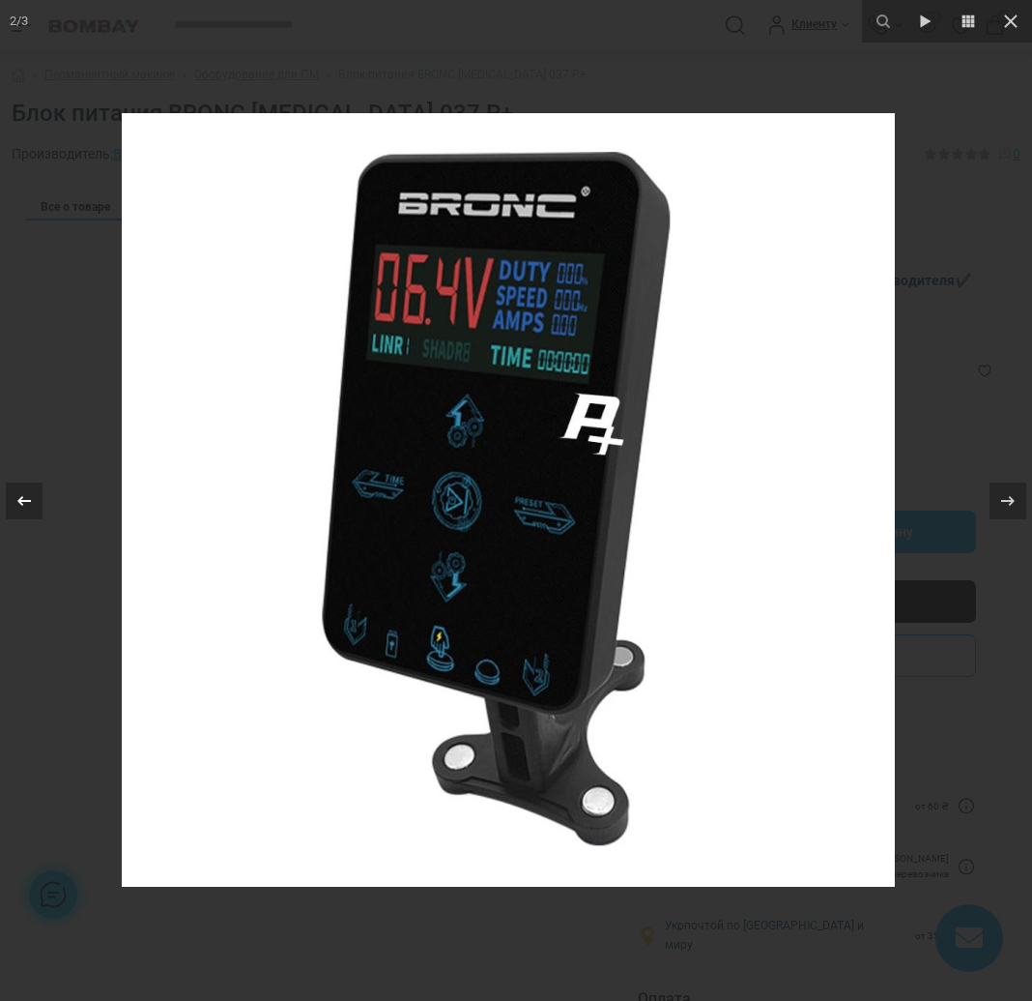
click at [28, 490] on icon at bounding box center [24, 500] width 23 height 23
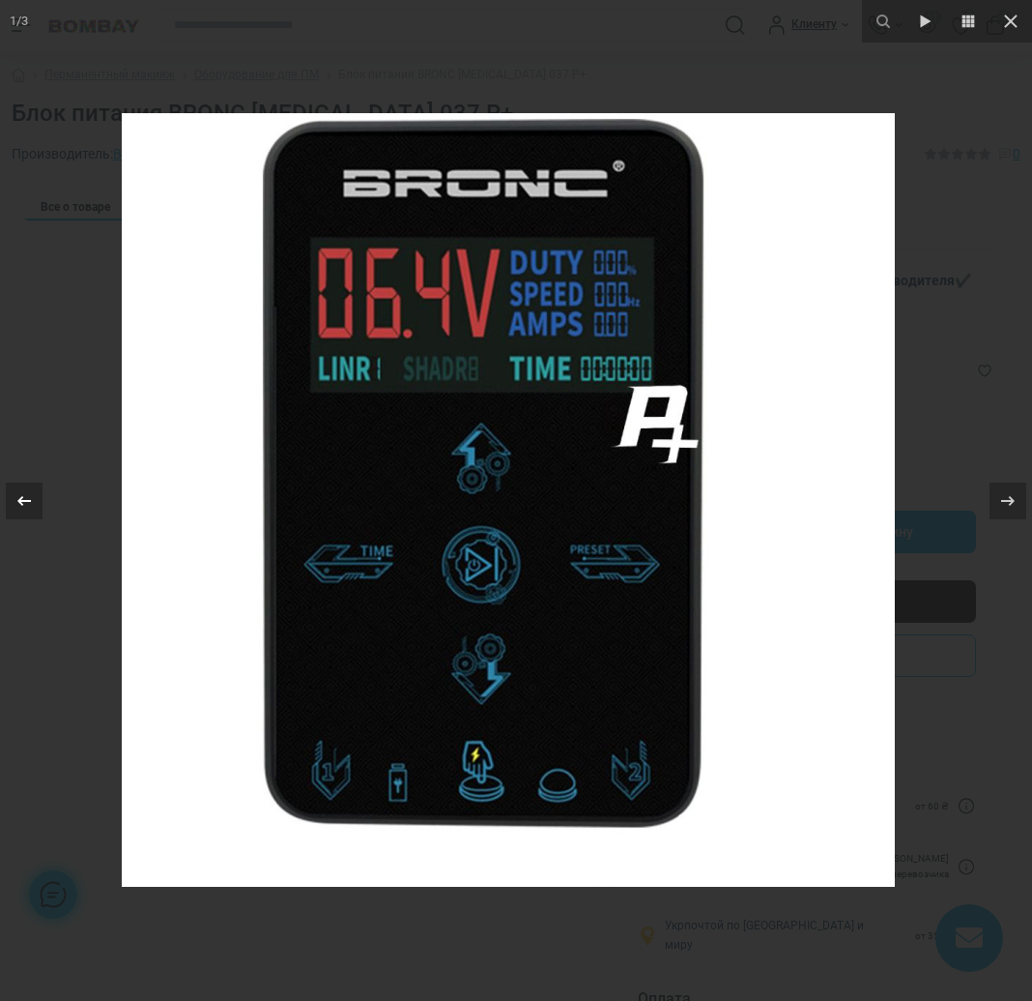
click at [54, 453] on button at bounding box center [34, 500] width 68 height 97
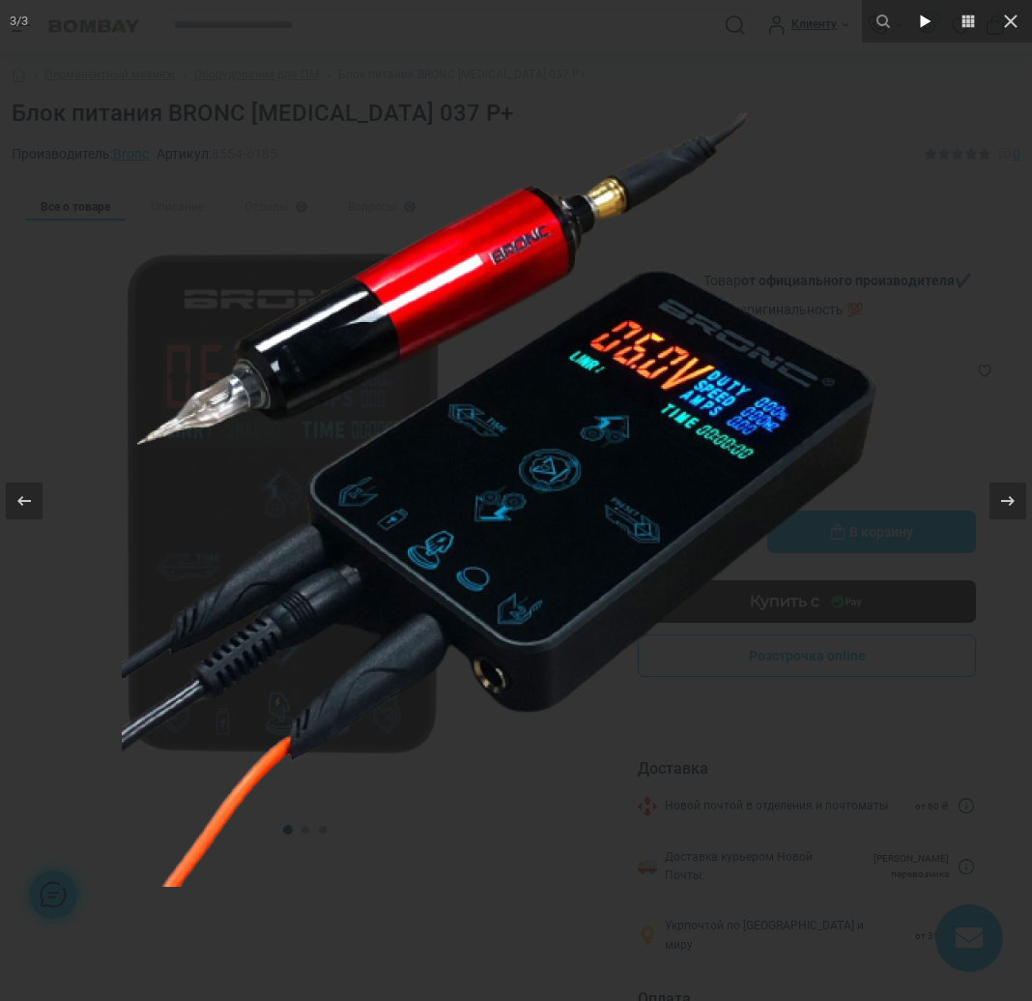
click at [915, 30] on icon at bounding box center [926, 21] width 23 height 23
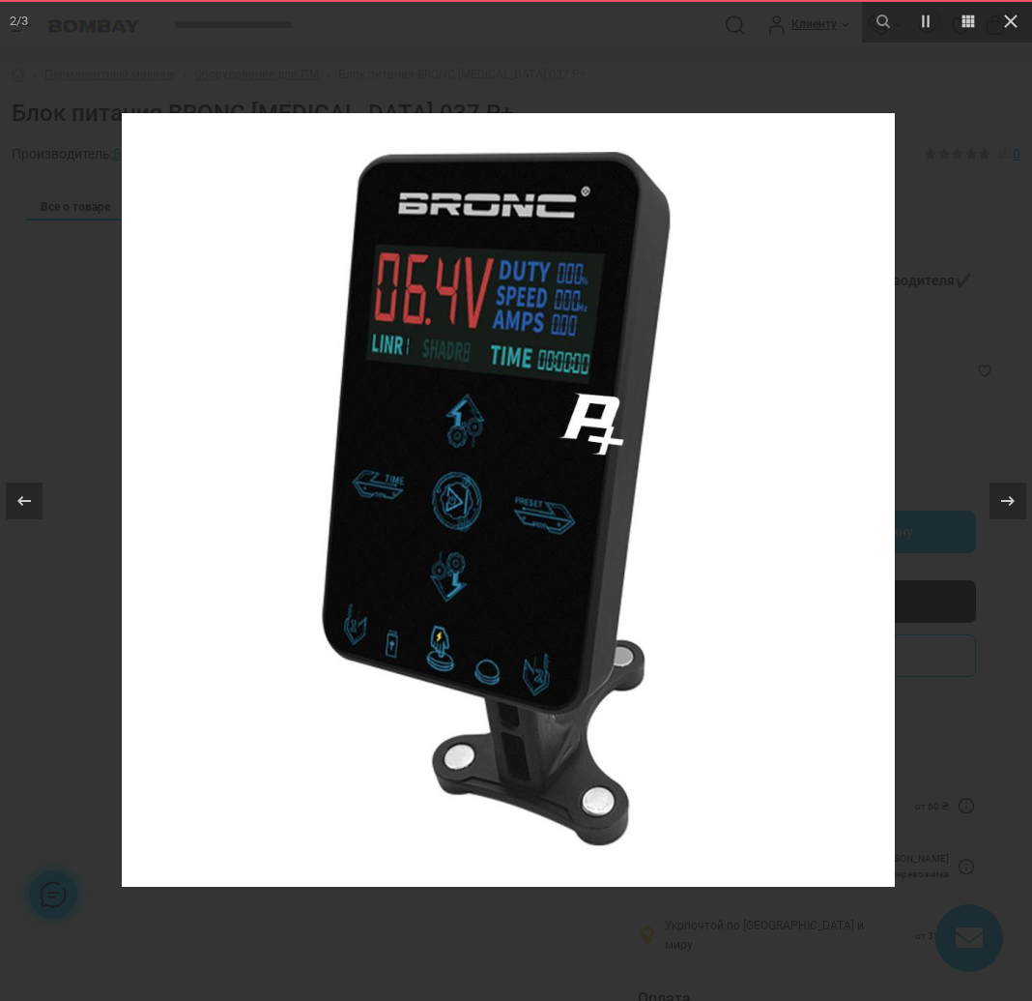
click at [751, 197] on img at bounding box center [508, 499] width 773 height 773
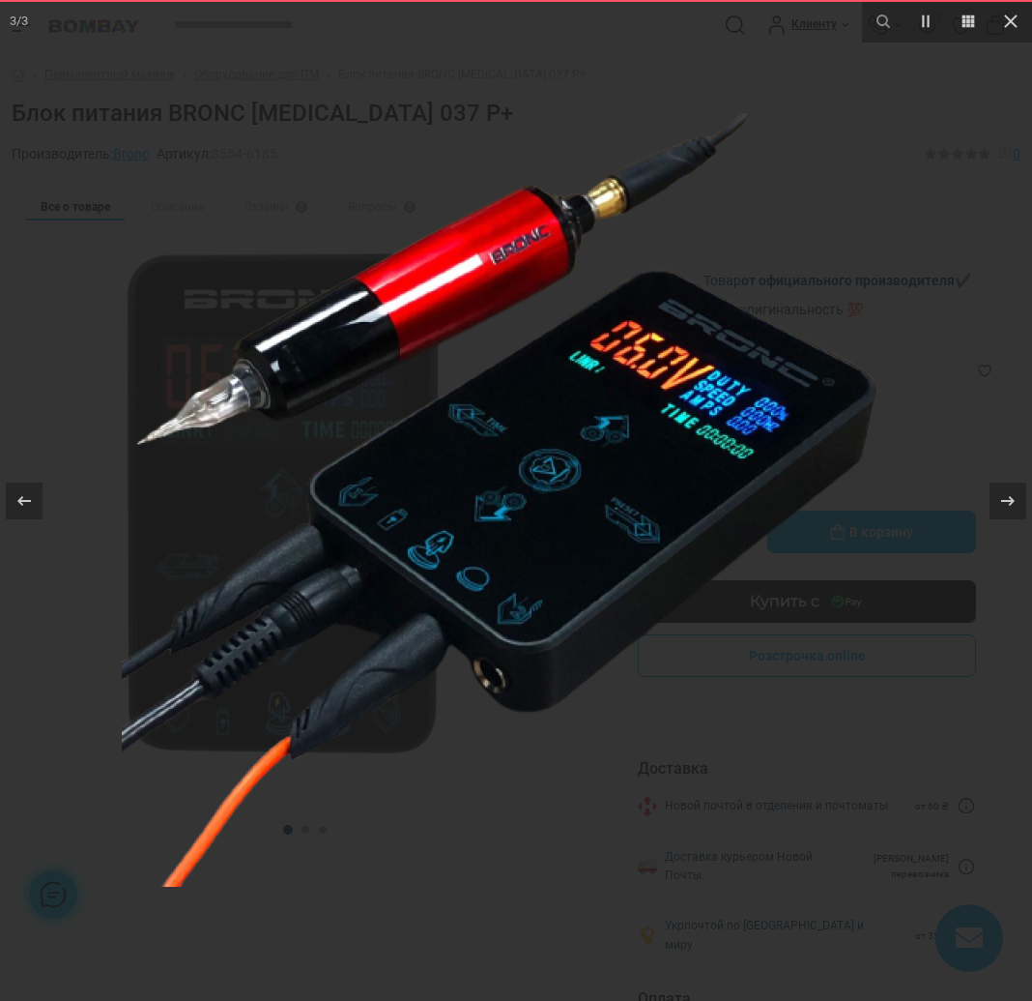
click at [708, 154] on img at bounding box center [508, 499] width 773 height 773
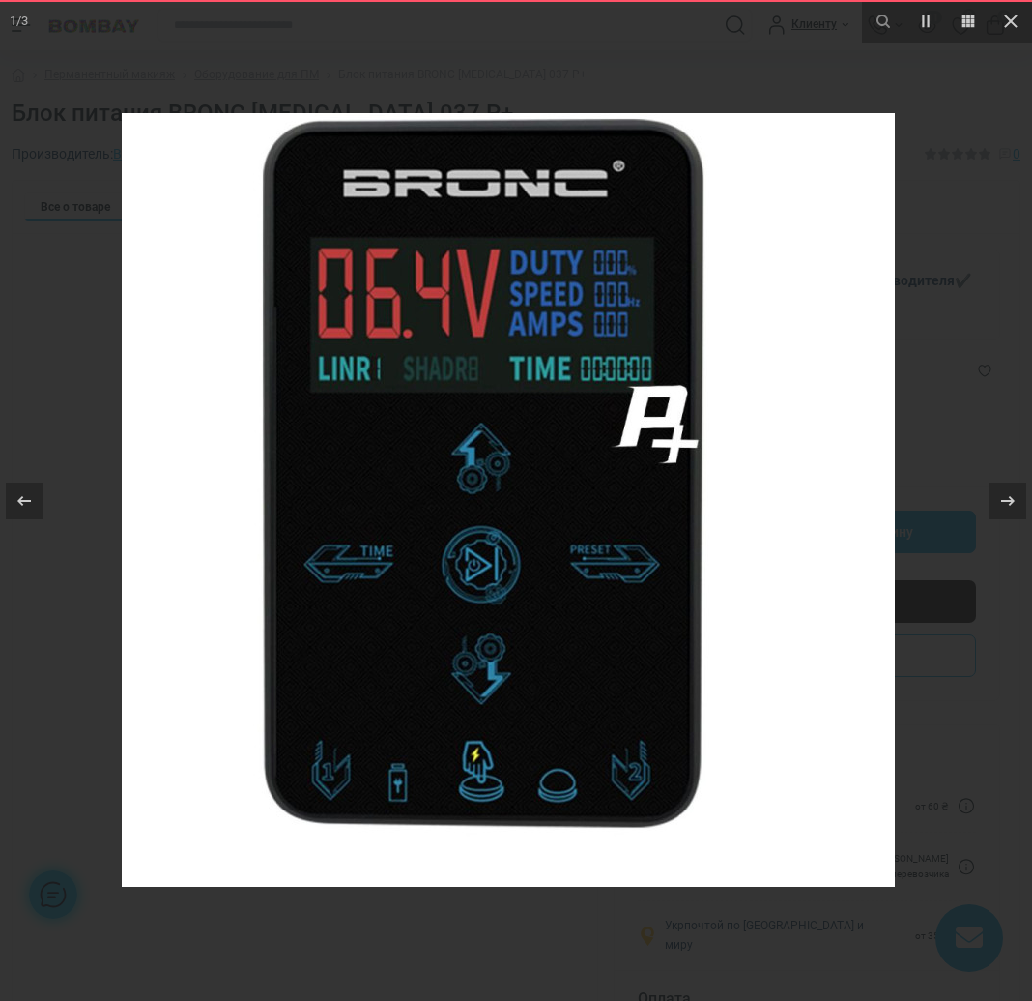
click at [539, 50] on div at bounding box center [516, 500] width 1032 height 1001
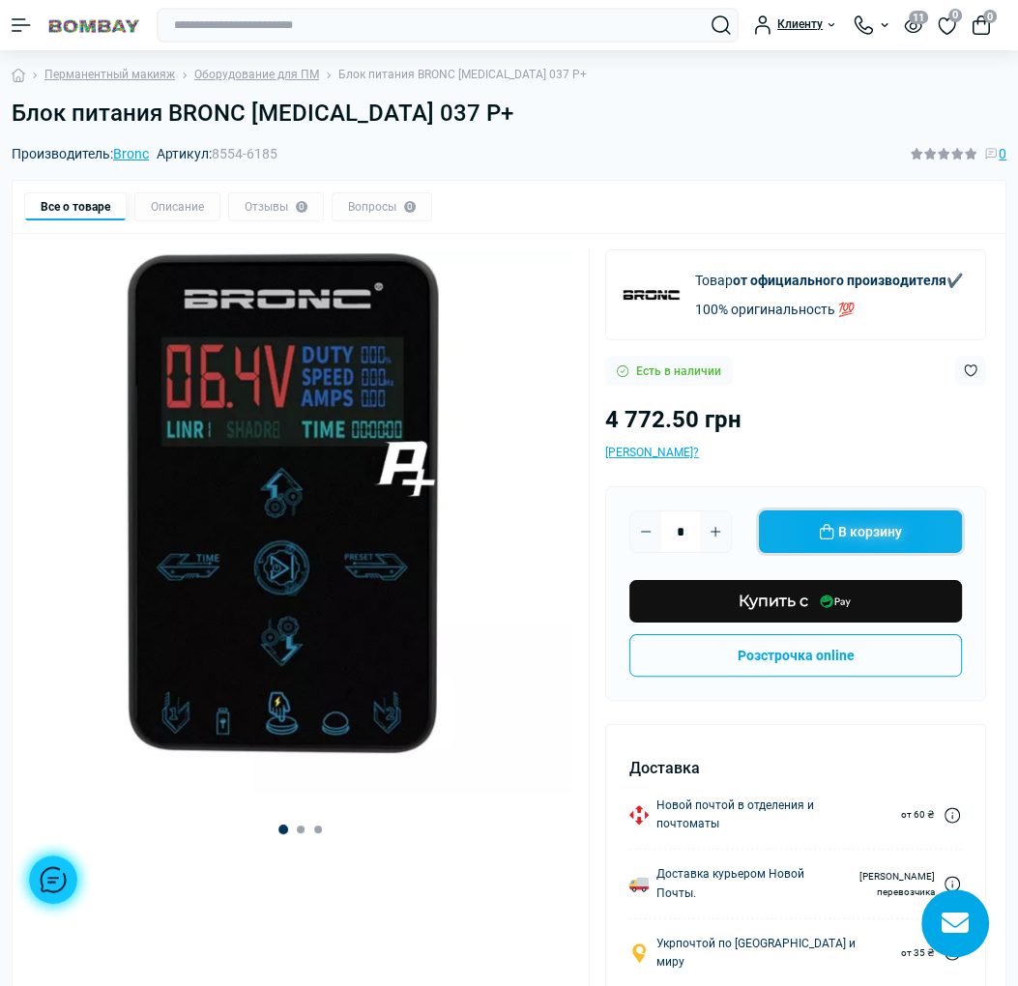
click at [854, 526] on button "В корзину" at bounding box center [860, 531] width 203 height 43
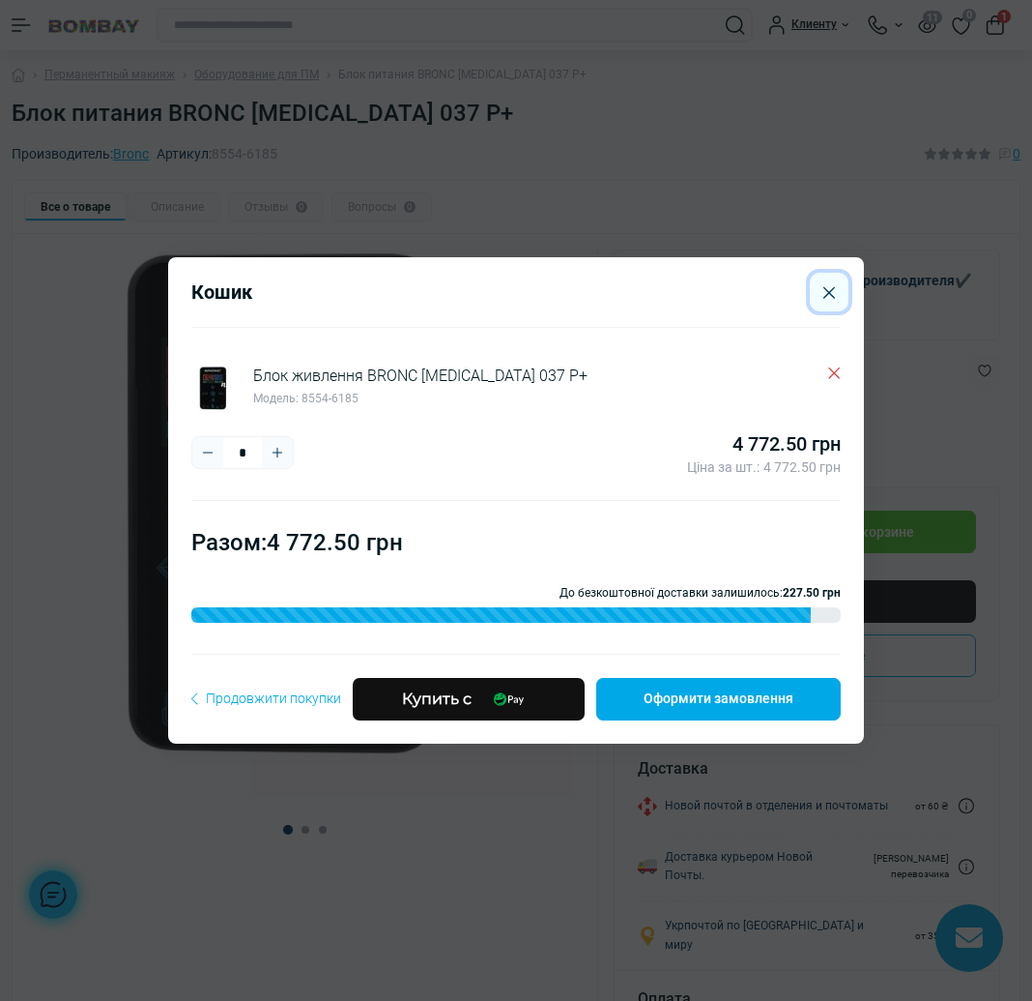
click at [824, 290] on icon "Close" at bounding box center [830, 292] width 12 height 13
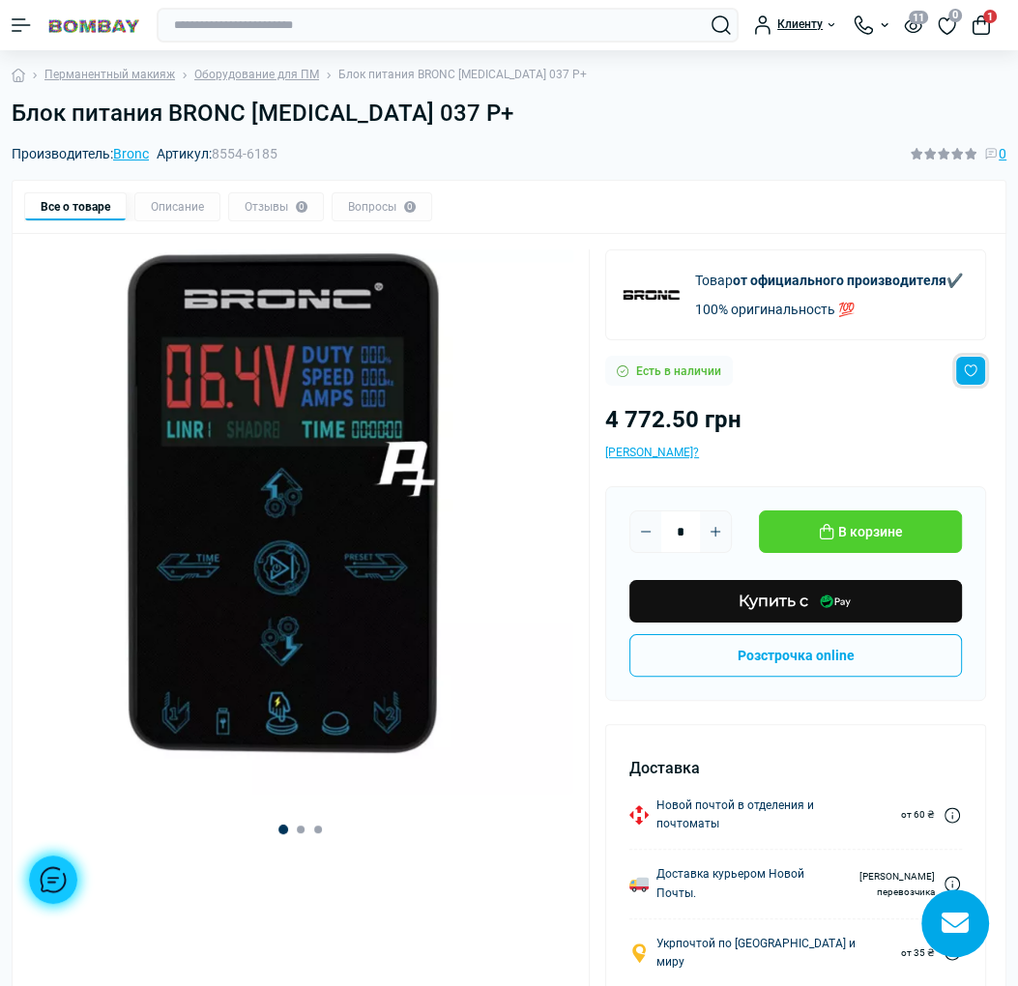
click at [970, 366] on button "Wishlist button" at bounding box center [970, 371] width 31 height 30
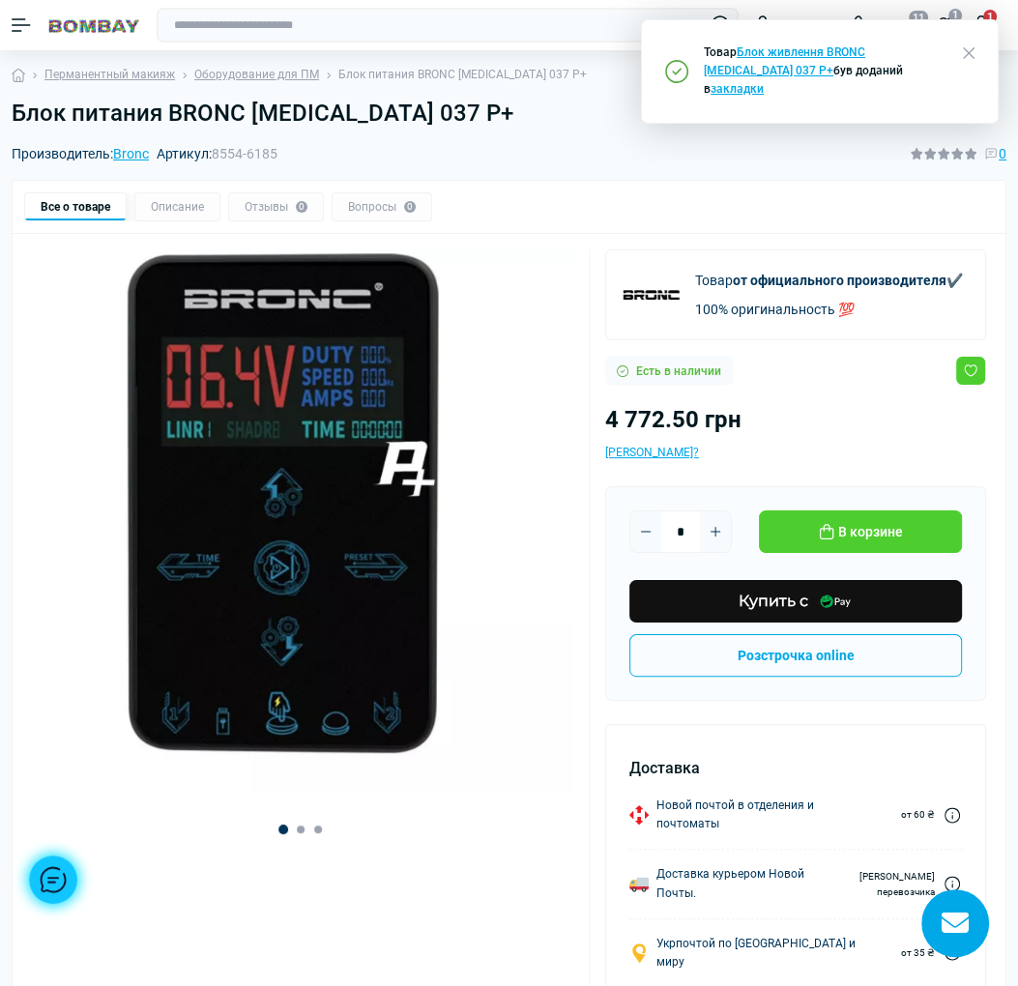
click at [968, 49] on icon "button" at bounding box center [969, 53] width 12 height 12
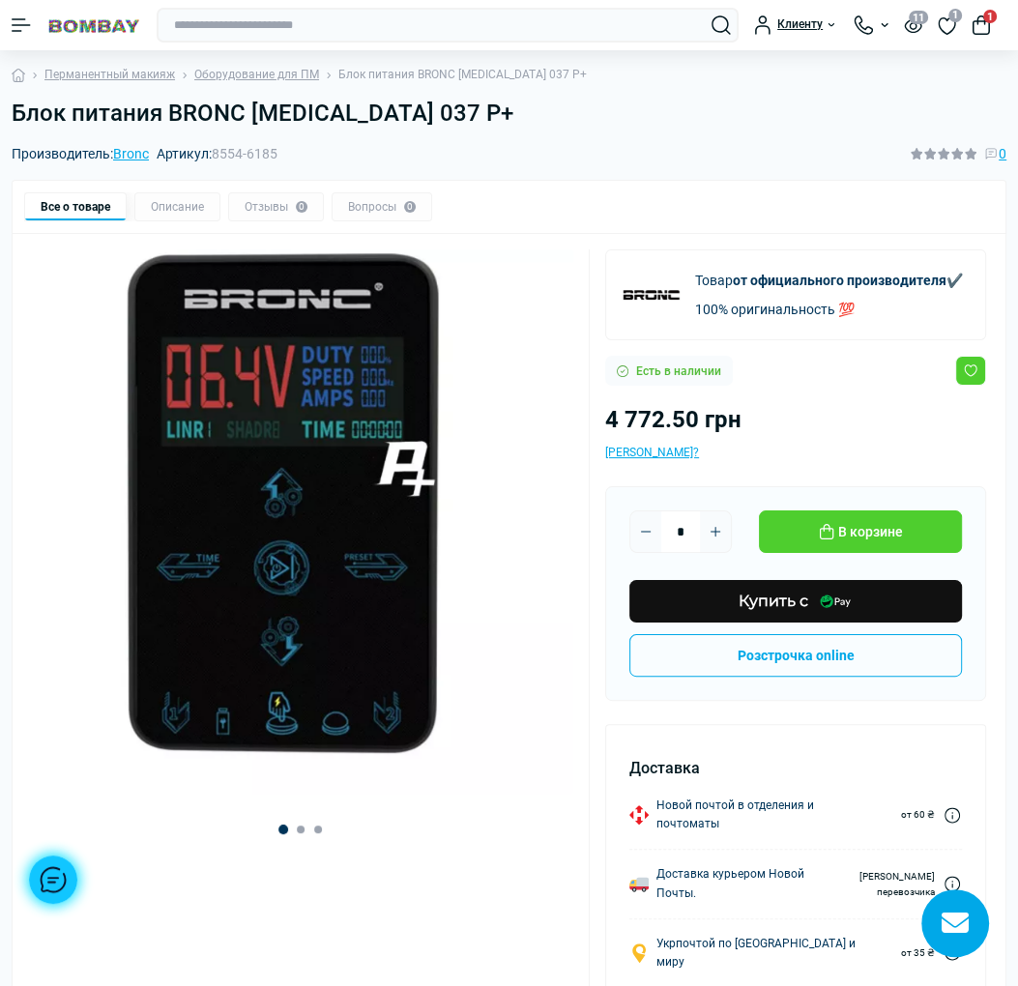
click at [820, 19] on div "Клиенту" at bounding box center [796, 24] width 84 height 19
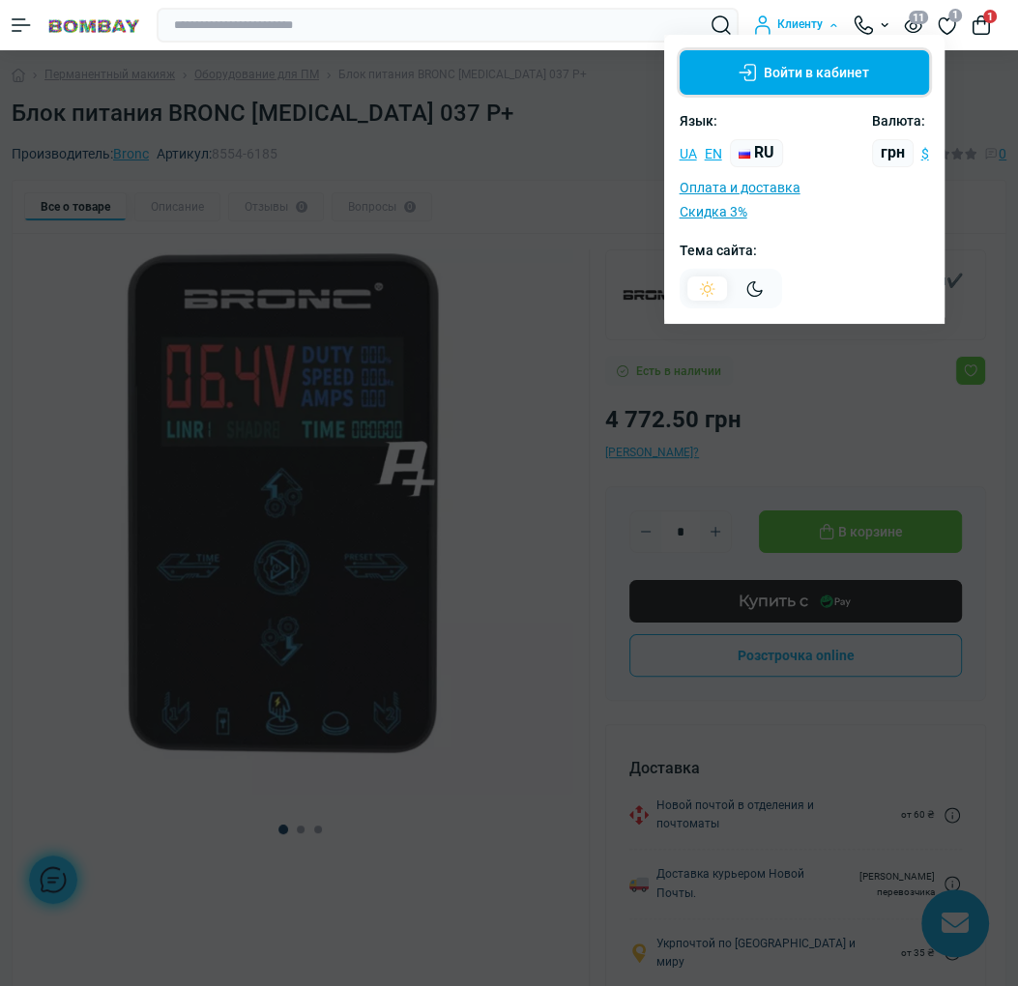
click at [789, 76] on button "Войти в кабинет" at bounding box center [804, 72] width 249 height 44
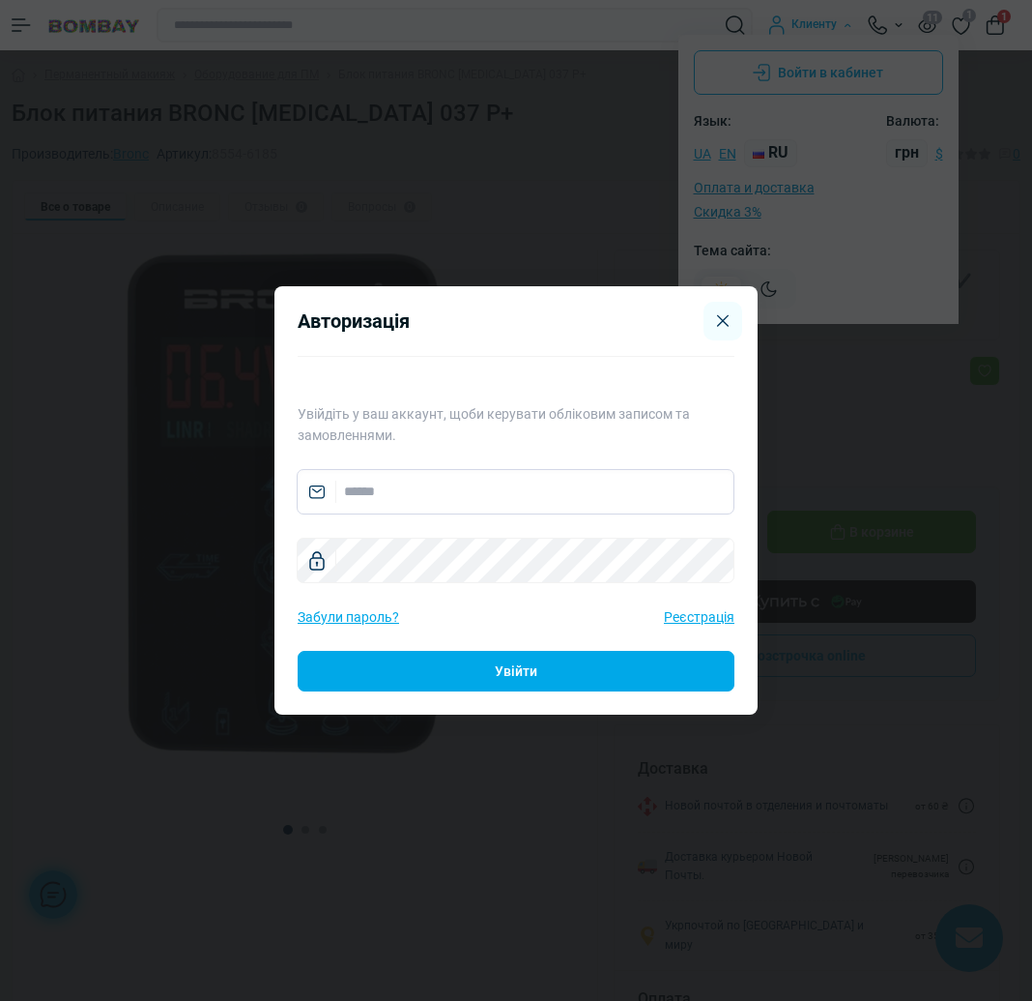
click at [445, 487] on input "email" at bounding box center [516, 491] width 438 height 45
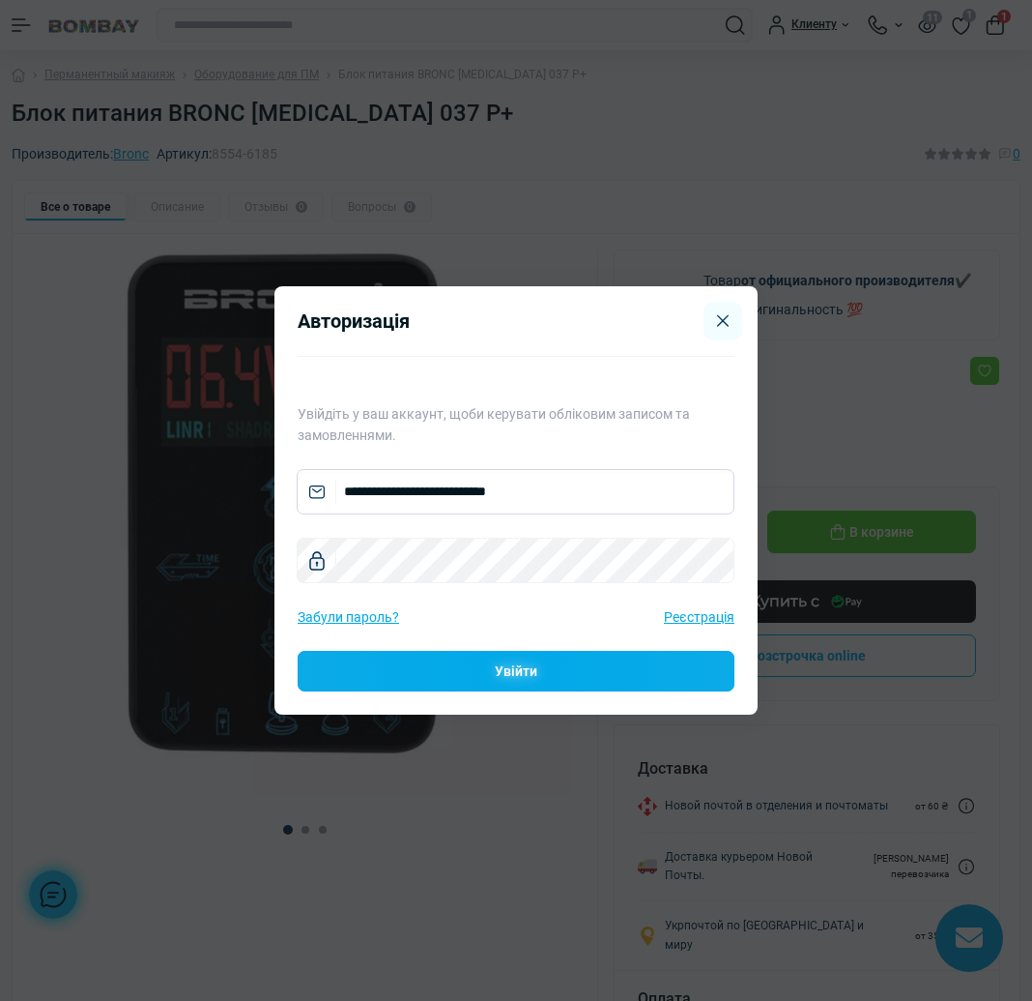
type input "**********"
click at [543, 674] on button "Увійти" at bounding box center [516, 671] width 437 height 41
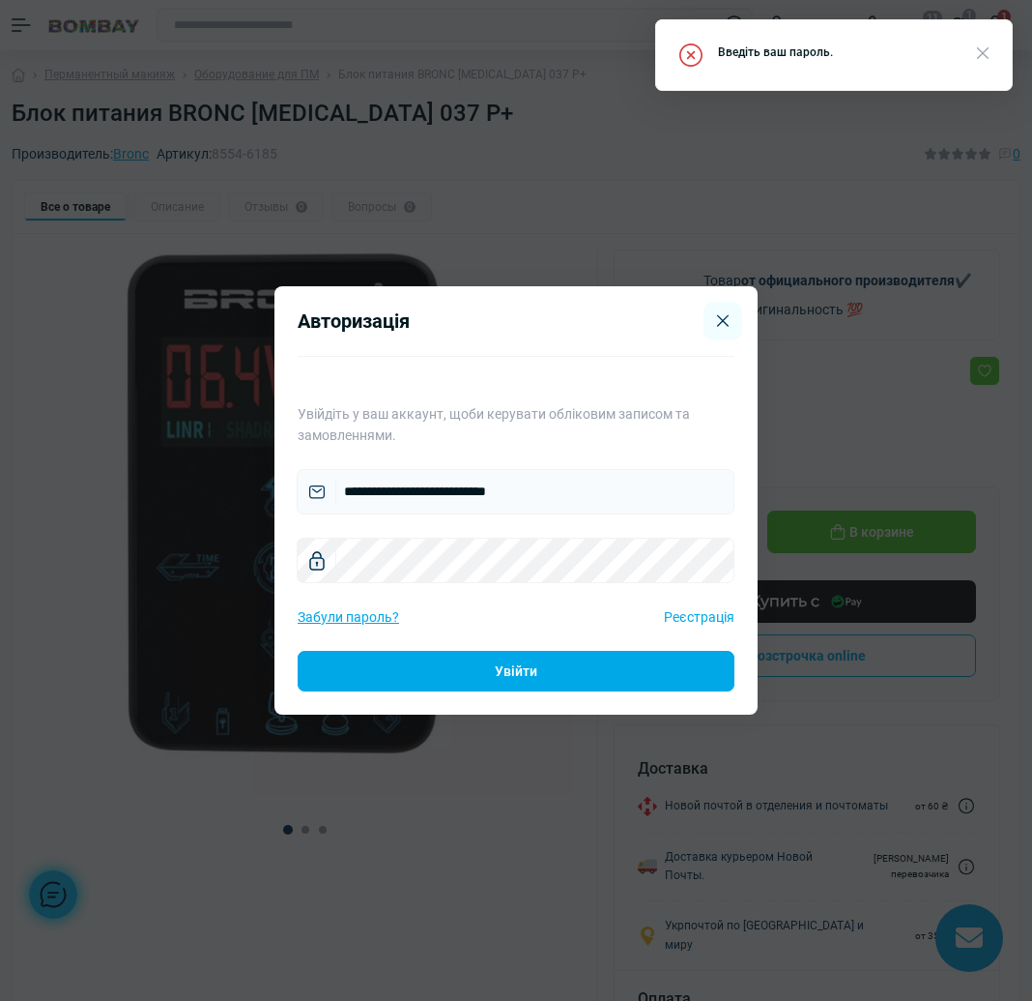
click at [715, 619] on link "Реєстрація" at bounding box center [699, 616] width 71 height 21
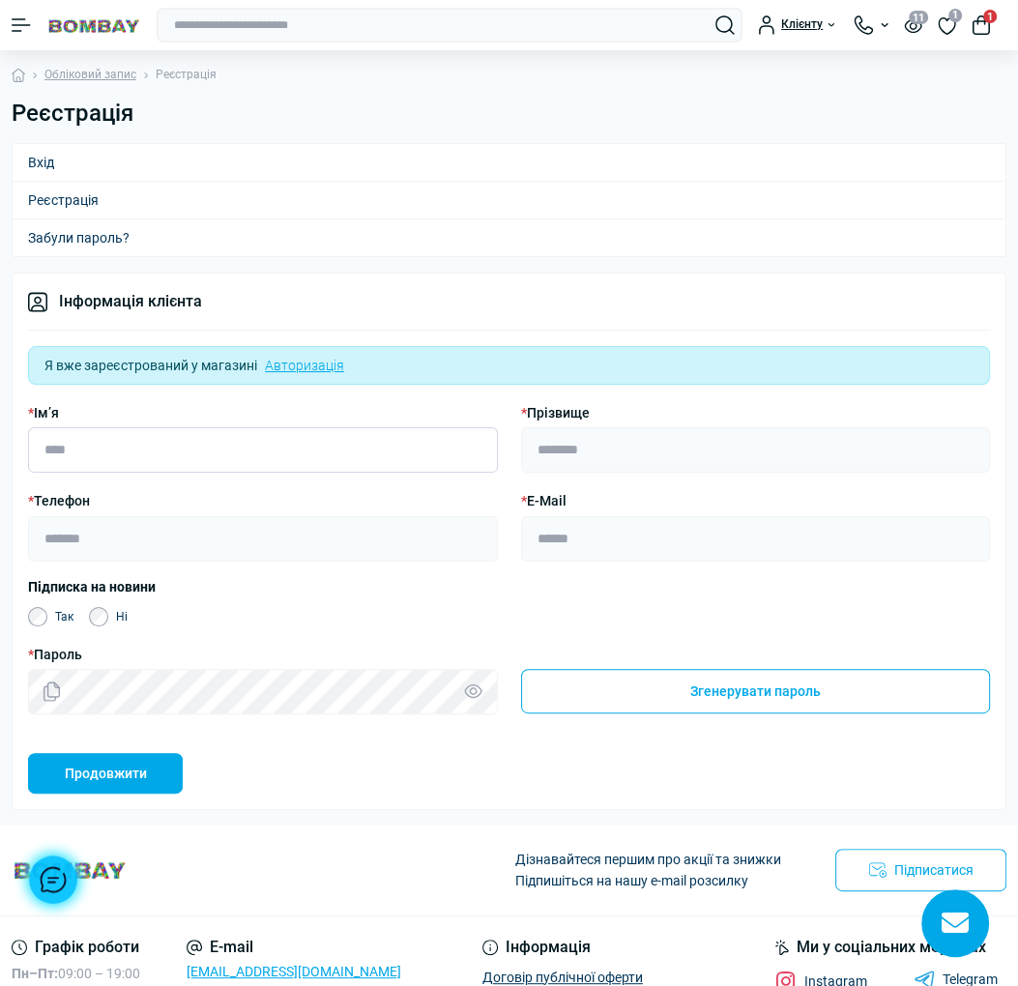
click at [132, 455] on input "* Ім’я" at bounding box center [263, 449] width 470 height 45
type input "******"
type input "**********"
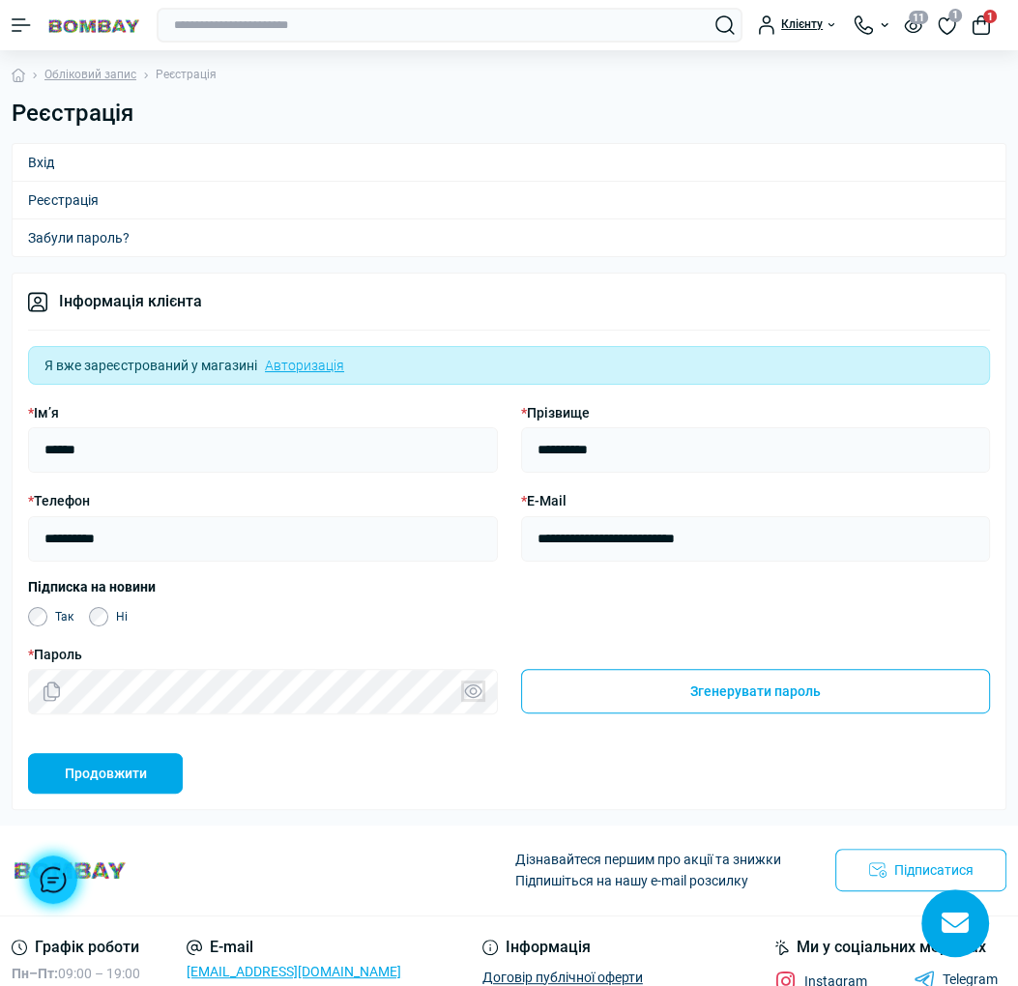
click at [474, 691] on button "Показати / приховати пароль" at bounding box center [473, 690] width 18 height 15
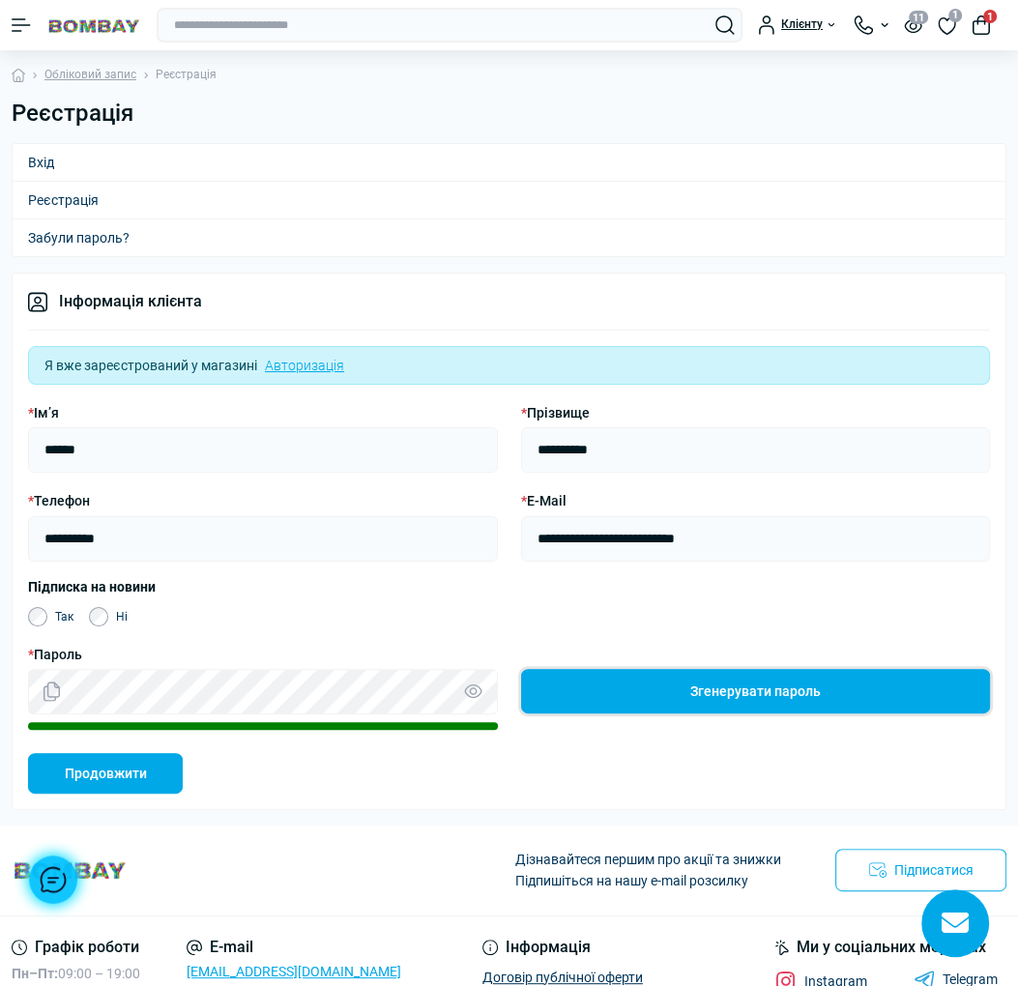
click at [690, 688] on button "Згенерувати пароль" at bounding box center [756, 691] width 470 height 44
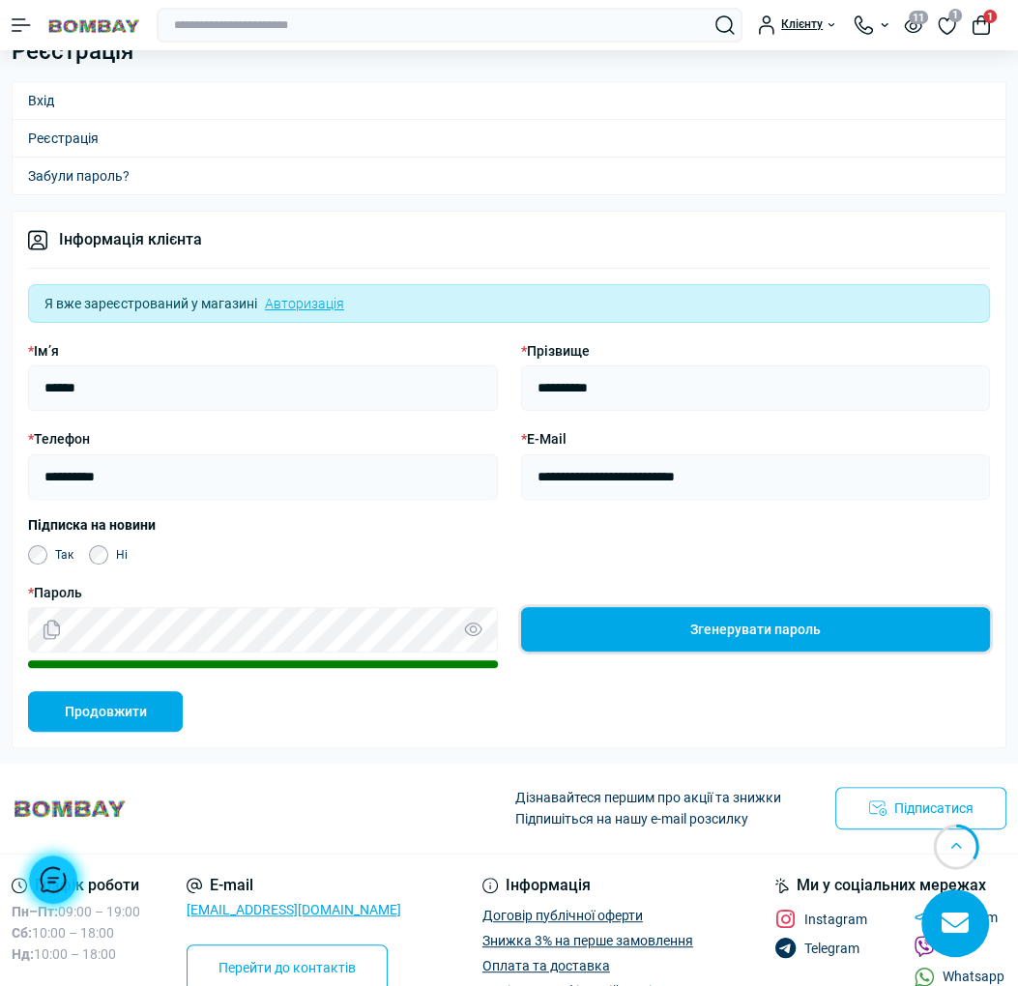
scroll to position [97, 0]
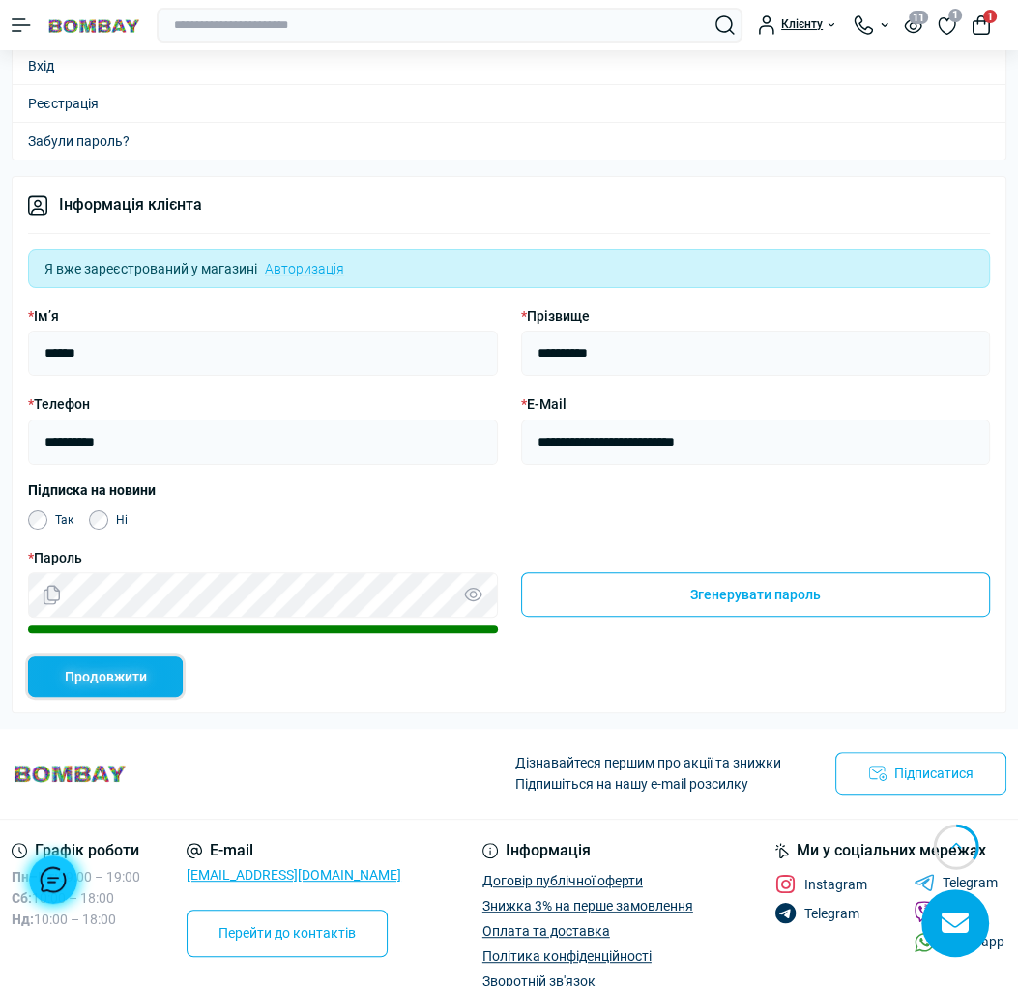
click at [131, 676] on button "Продовжити" at bounding box center [105, 676] width 155 height 41
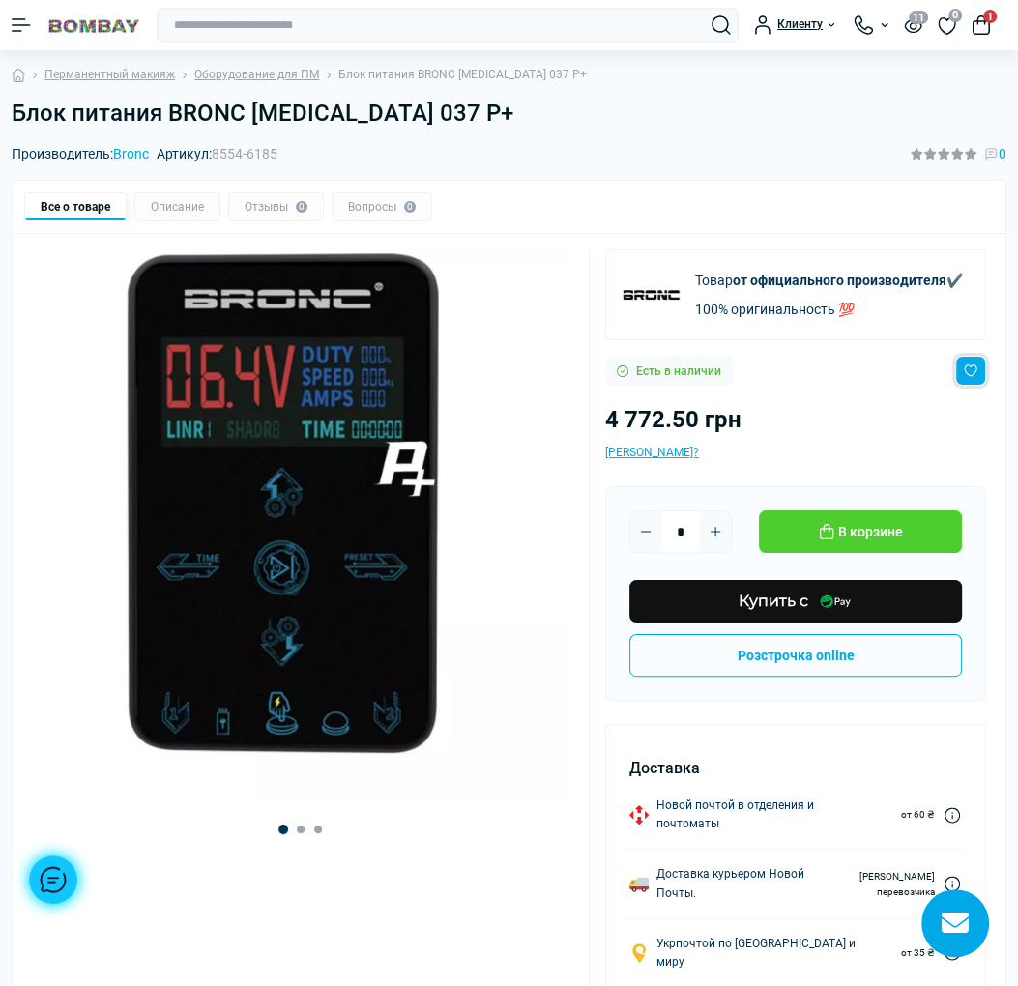
click at [976, 373] on button "Wishlist button" at bounding box center [970, 371] width 31 height 30
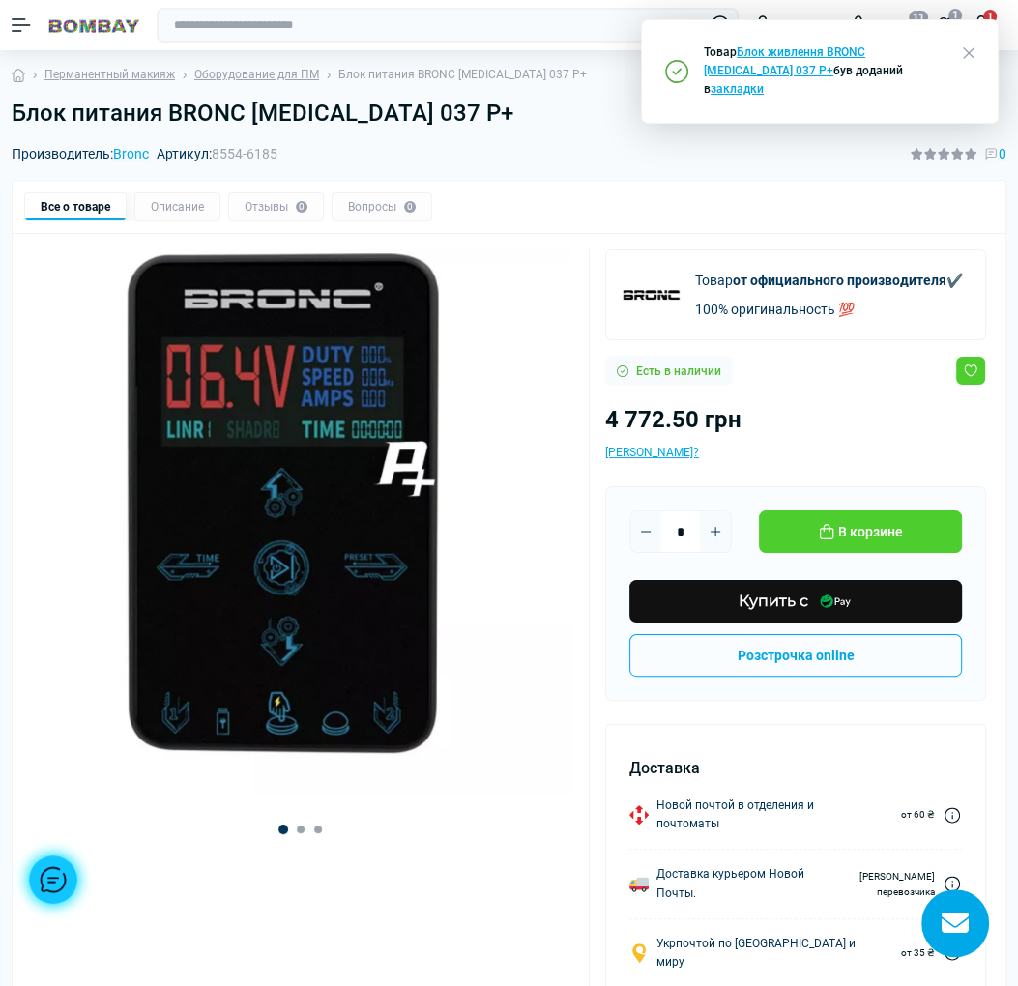
click at [733, 161] on div "Производитель: [PERSON_NAME]: 8554-6185 0" at bounding box center [509, 153] width 995 height 21
click at [971, 50] on icon "button" at bounding box center [969, 53] width 12 height 12
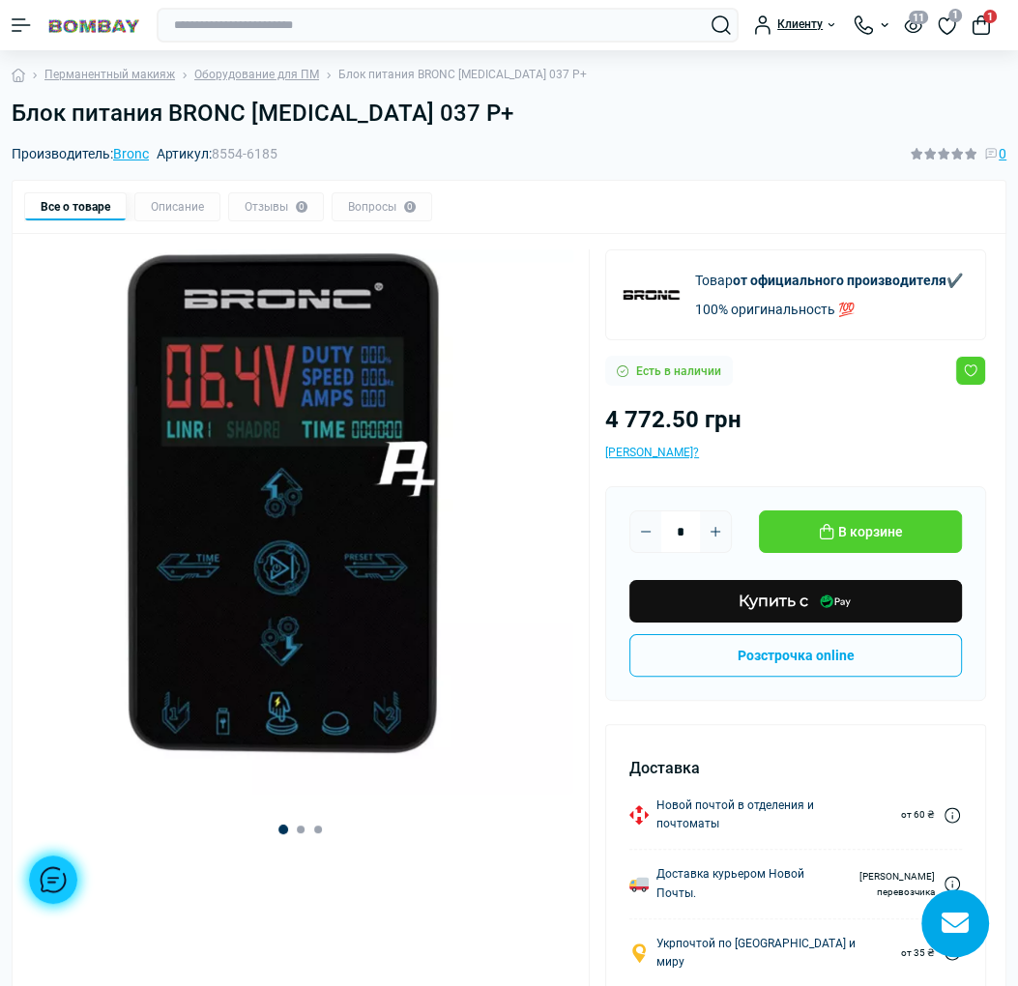
click at [785, 26] on div "Клиенту" at bounding box center [796, 24] width 84 height 19
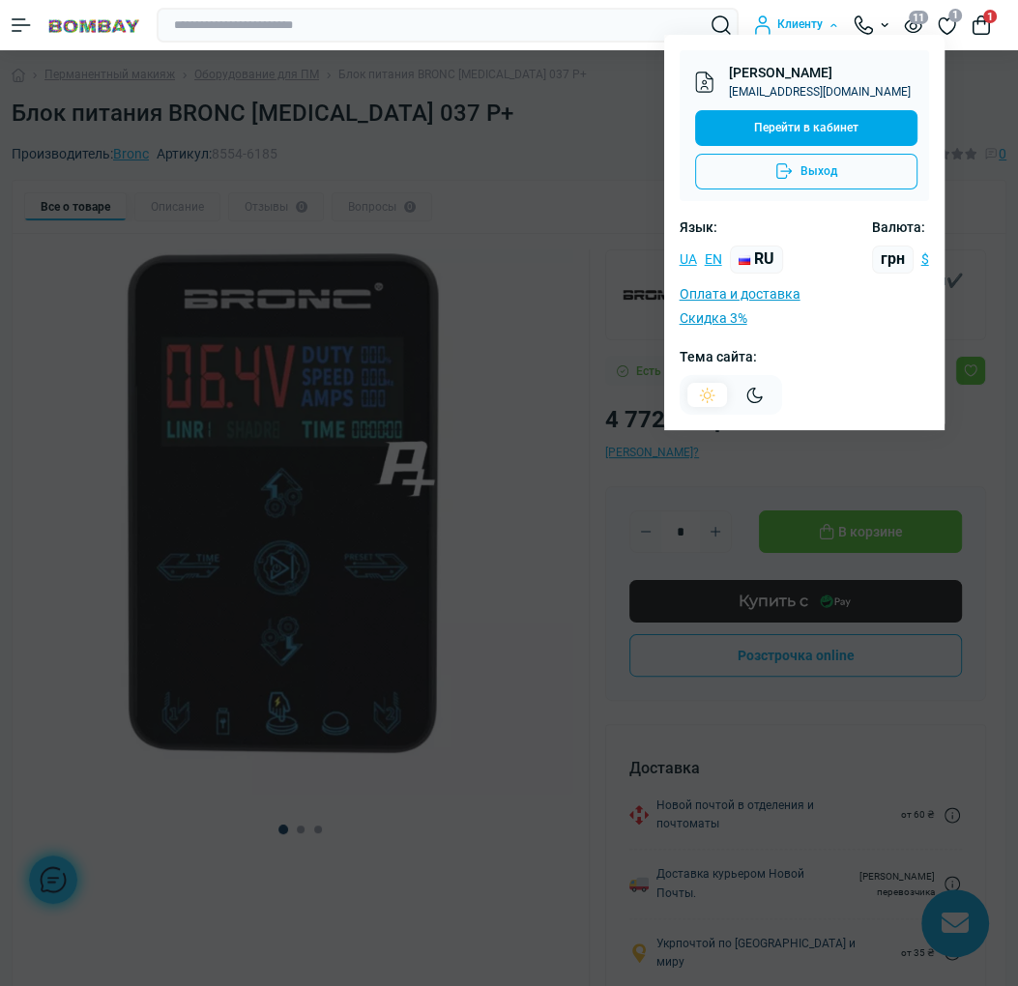
click at [559, 116] on div at bounding box center [509, 493] width 1018 height 986
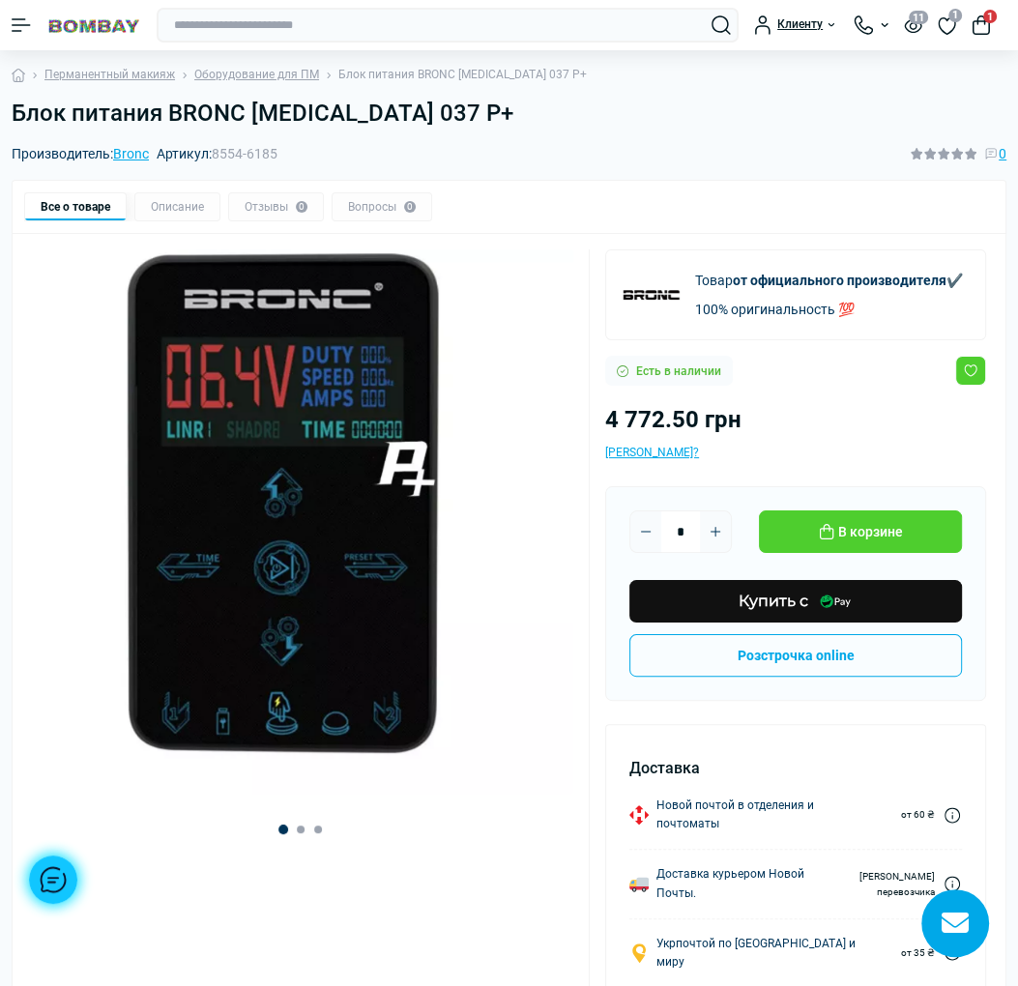
click at [537, 472] on img "1 / 3" at bounding box center [300, 521] width 545 height 545
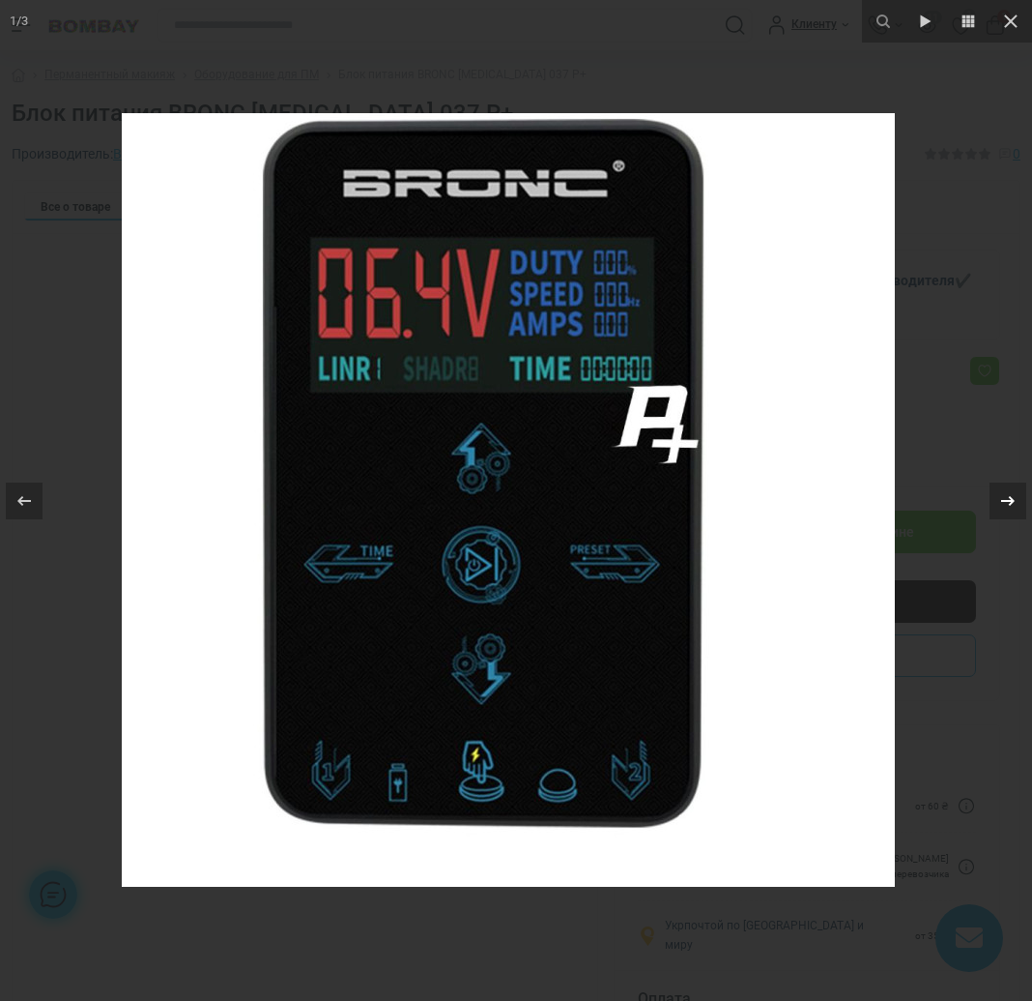
click at [1001, 500] on icon at bounding box center [1008, 500] width 23 height 23
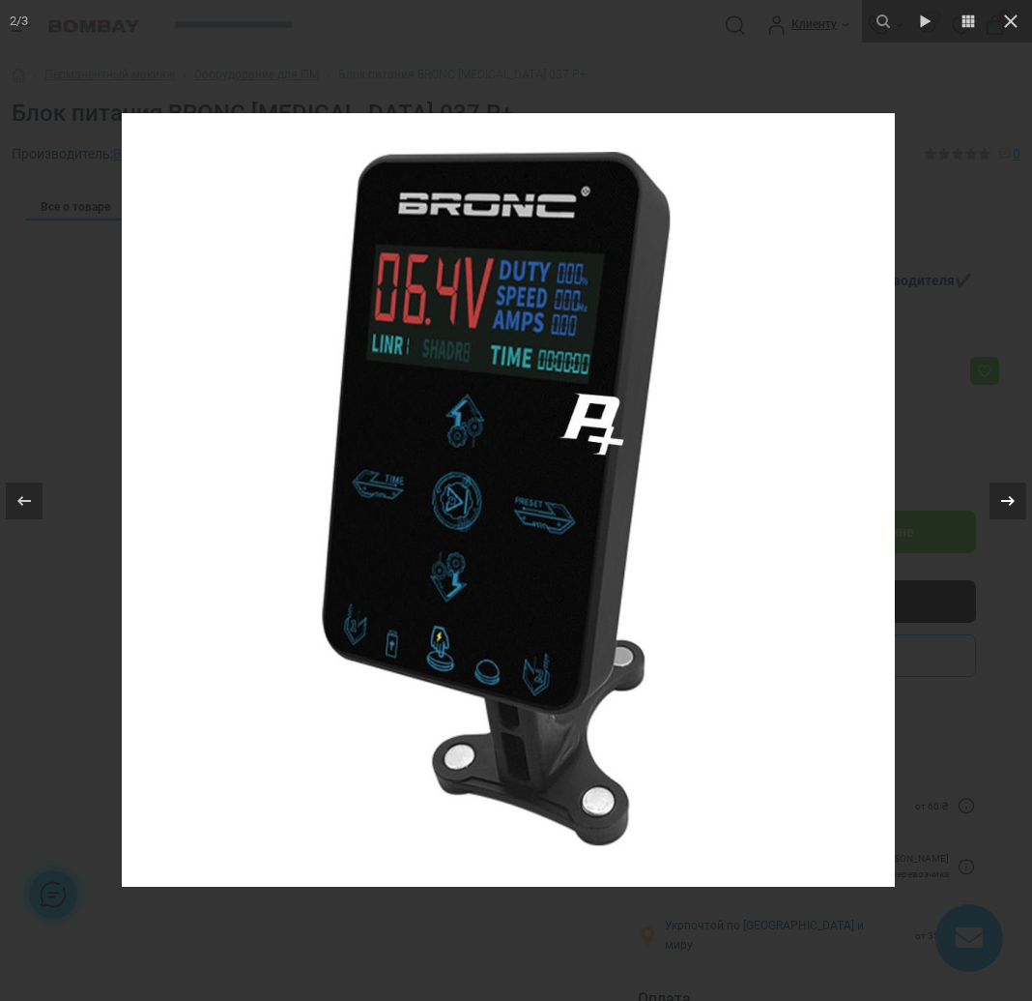
click at [1002, 500] on icon at bounding box center [1009, 500] width 14 height 10
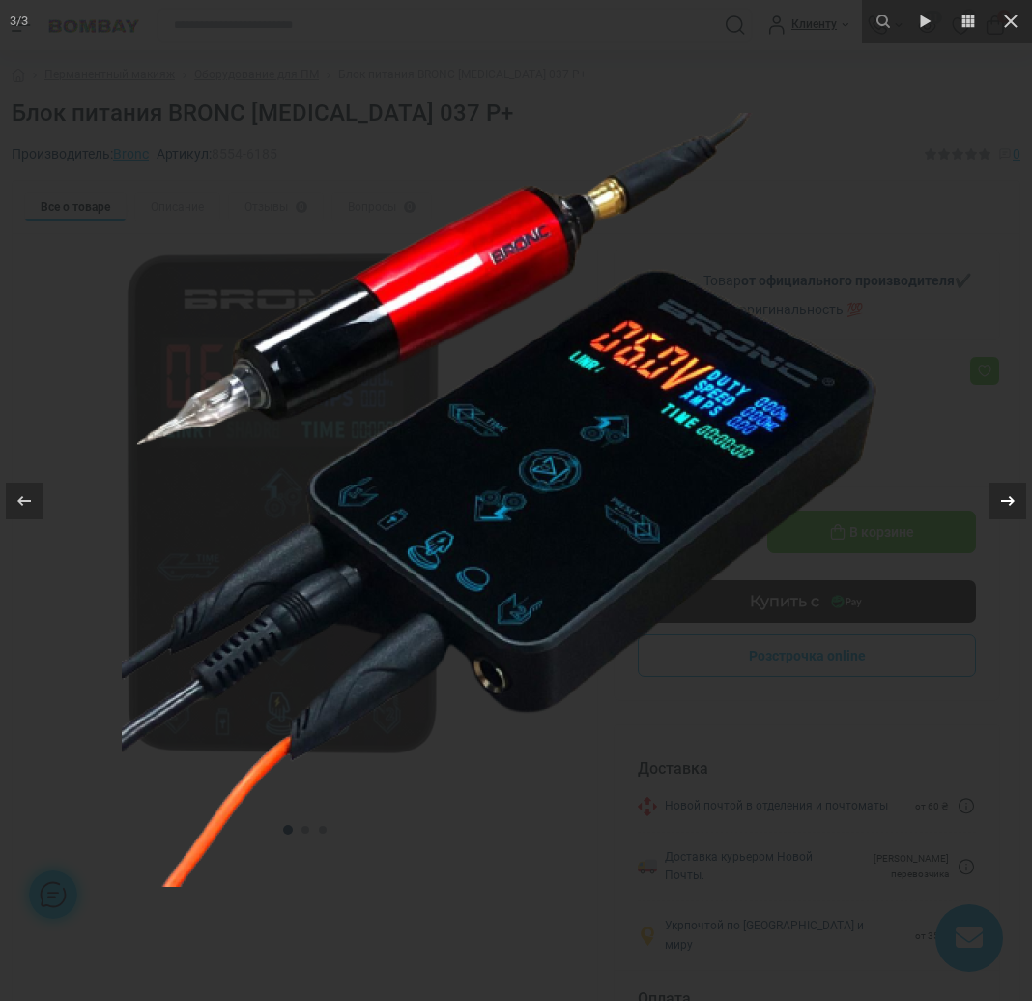
click at [1002, 500] on icon at bounding box center [1009, 500] width 14 height 10
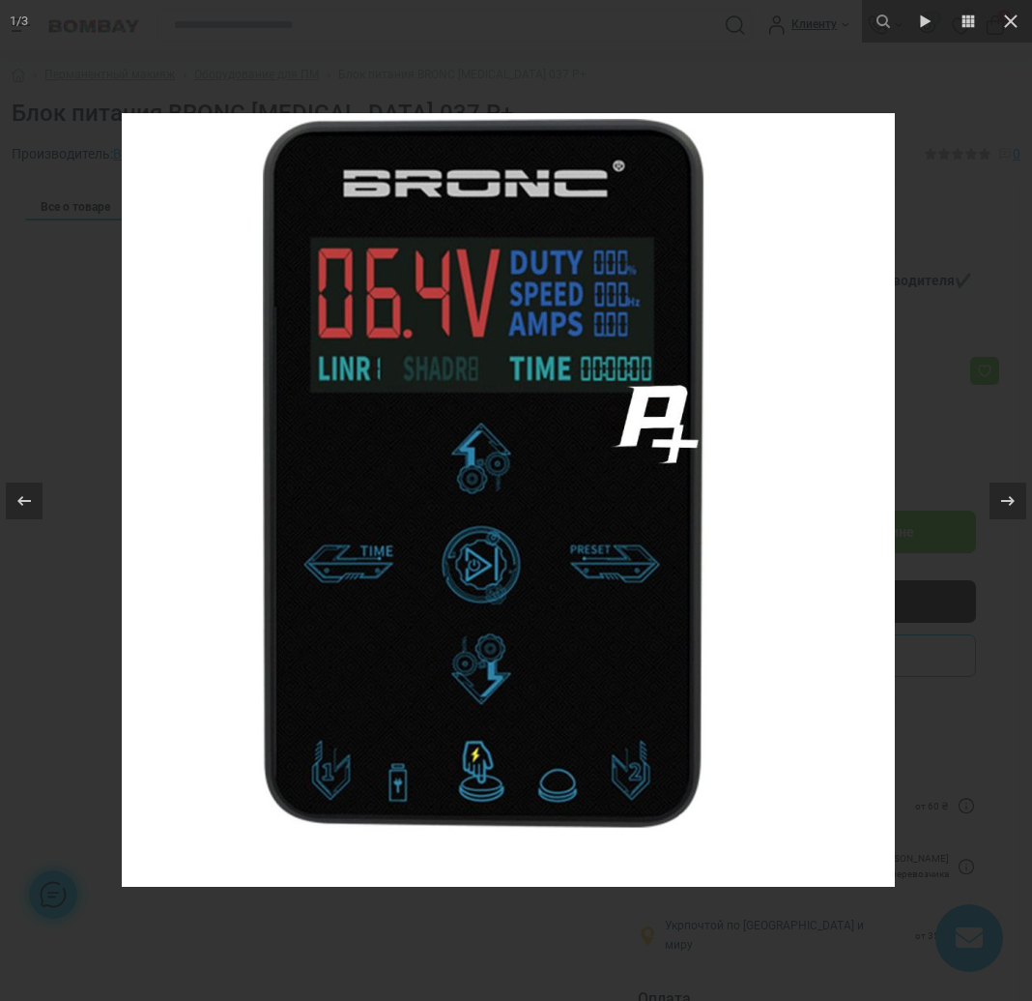
click at [914, 91] on div at bounding box center [516, 500] width 1032 height 1001
